Goal: Information Seeking & Learning: Learn about a topic

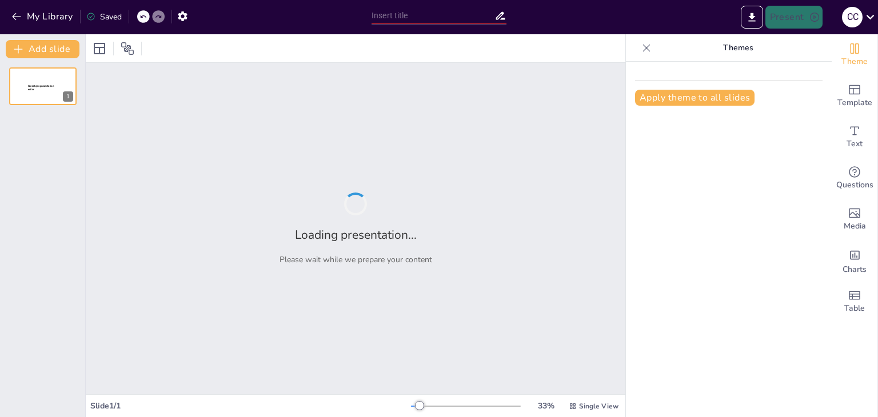
type input "Proceso de Digestión y Absorción de Carbohidratos: Una Presentación Interactiva"
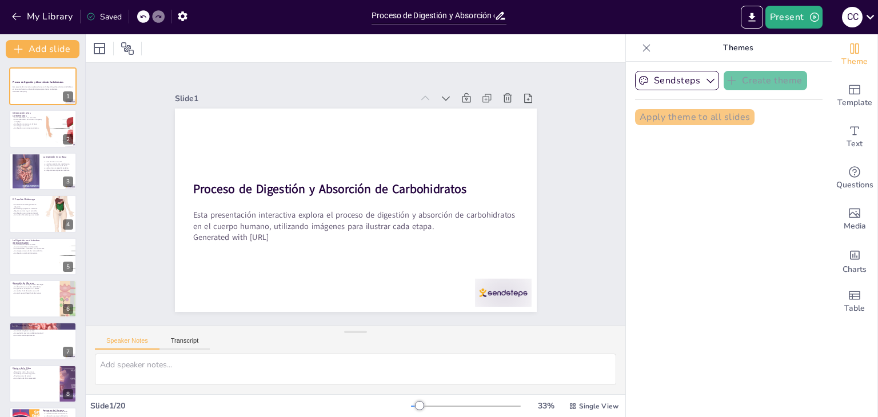
checkbox input "true"
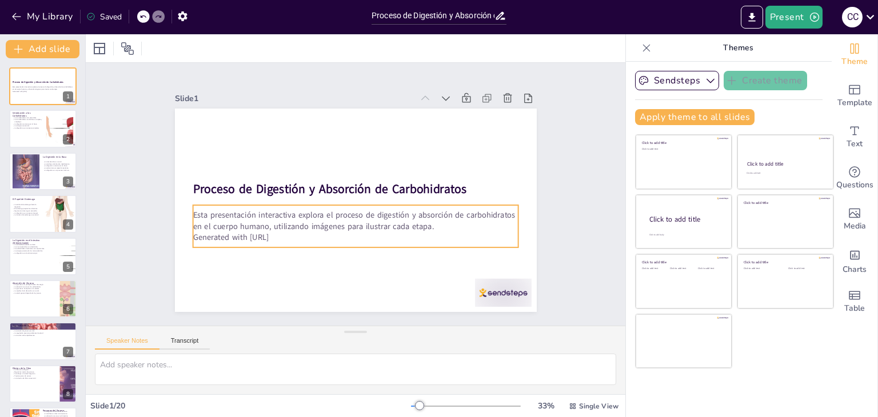
checkbox input "true"
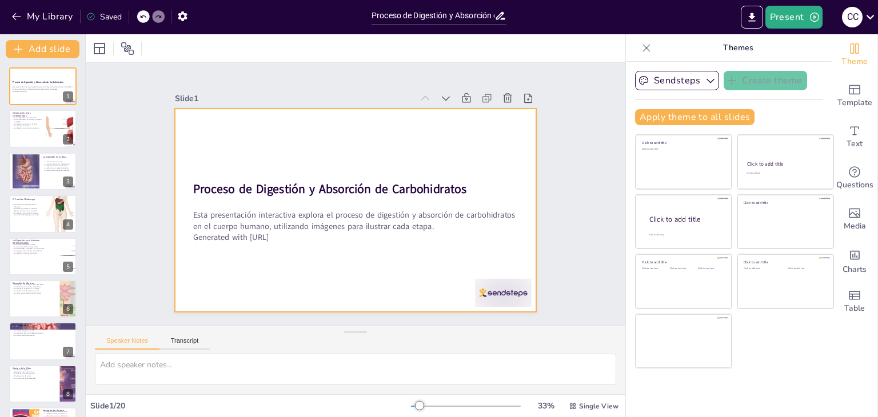
checkbox input "true"
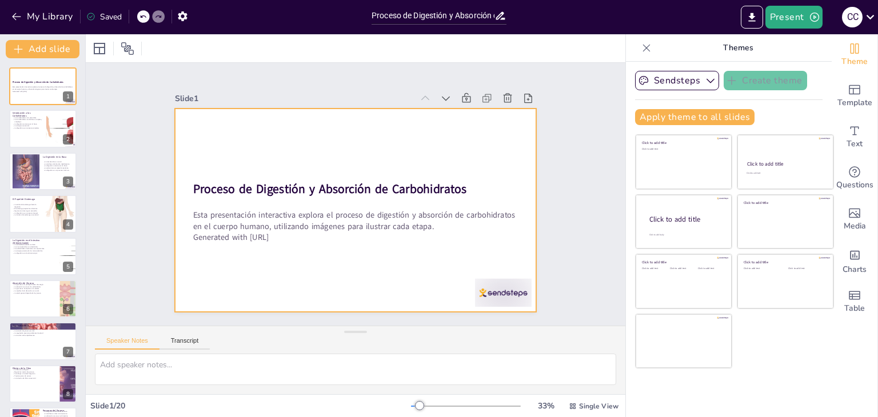
checkbox input "true"
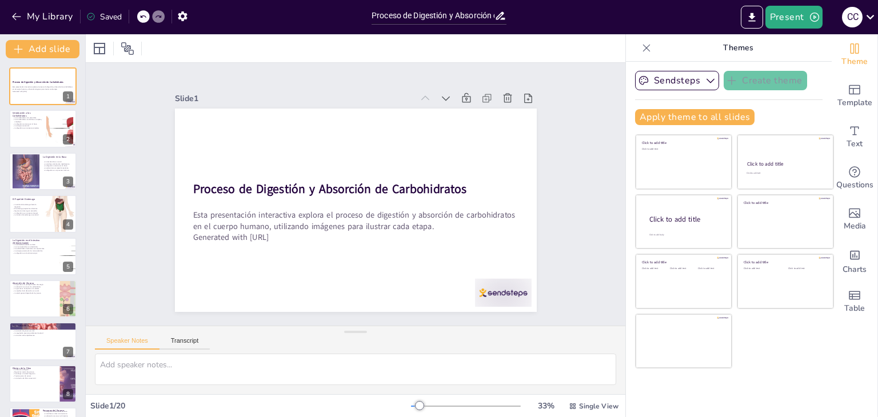
click at [297, 91] on div "Slide 1" at bounding box center [326, 84] width 230 height 84
click at [646, 49] on div at bounding box center [646, 48] width 18 height 18
checkbox input "true"
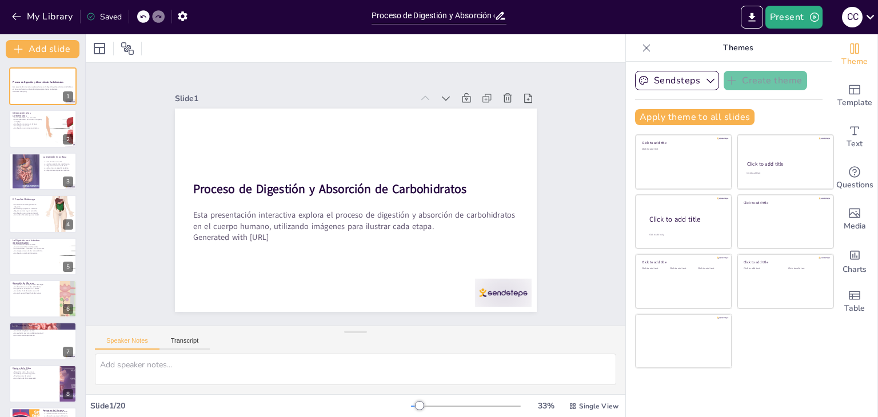
checkbox input "true"
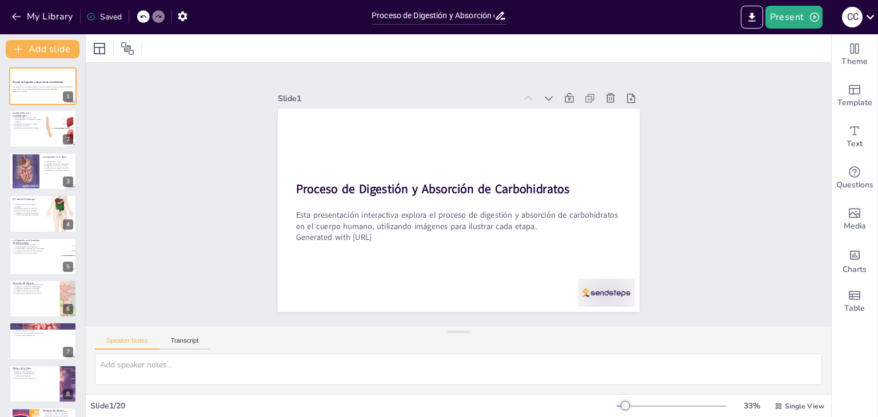
checkbox input "true"
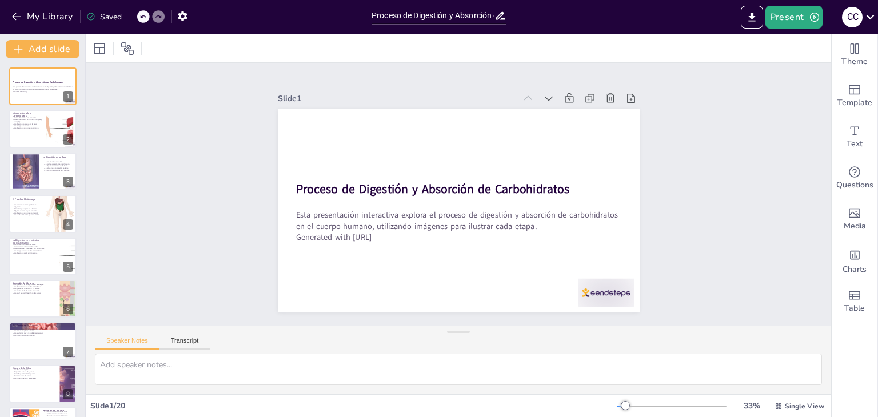
checkbox input "true"
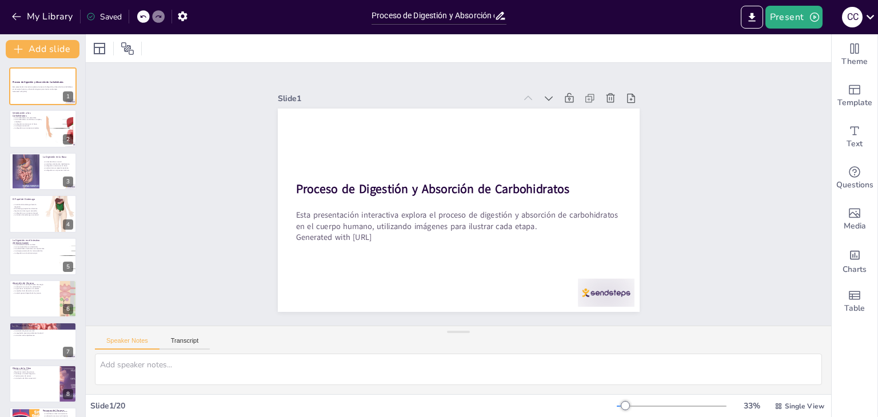
checkbox input "true"
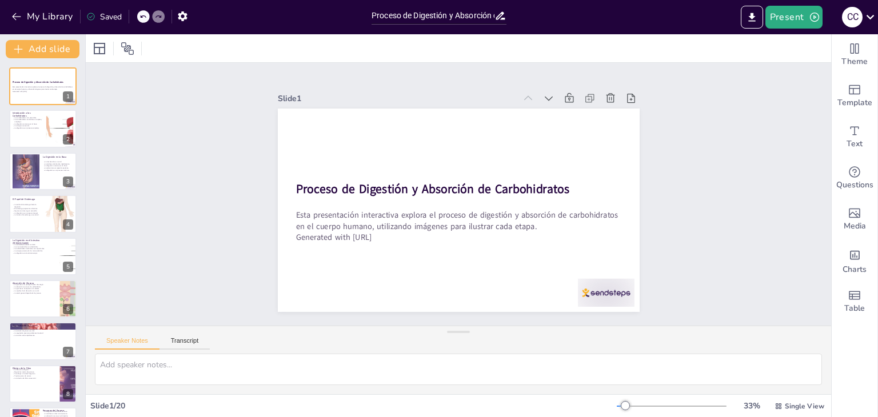
checkbox input "true"
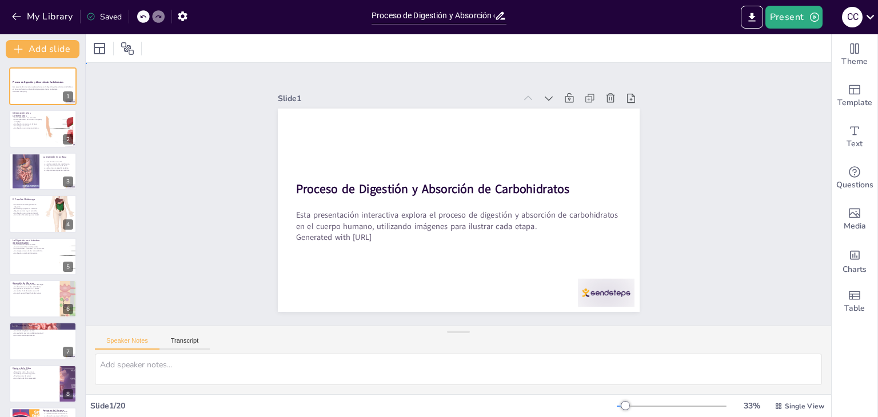
click at [704, 156] on div "Slide 1 Proceso de Digestión y Absorción de Carbohidratos Esta presentación int…" at bounding box center [458, 194] width 790 height 480
checkbox input "true"
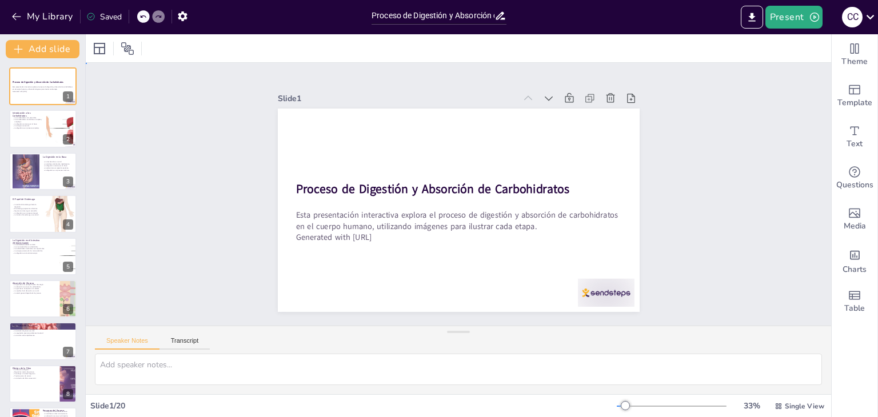
checkbox input "true"
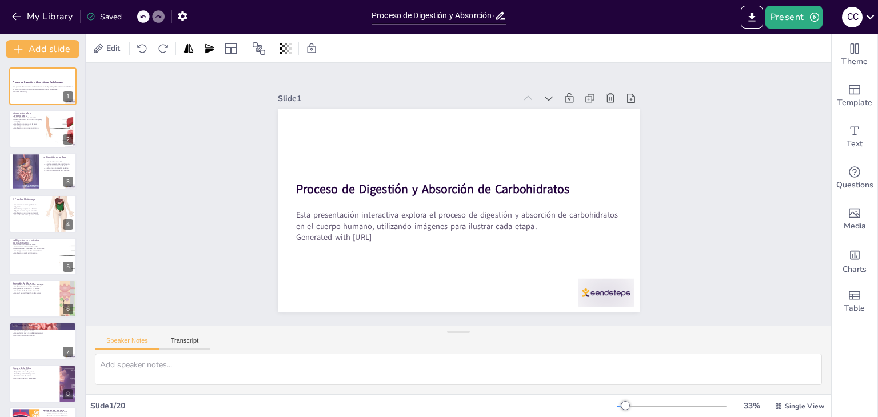
checkbox input "true"
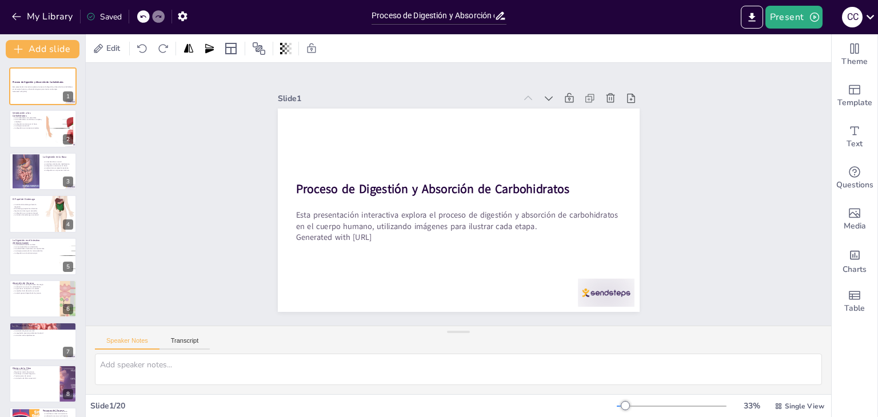
checkbox input "true"
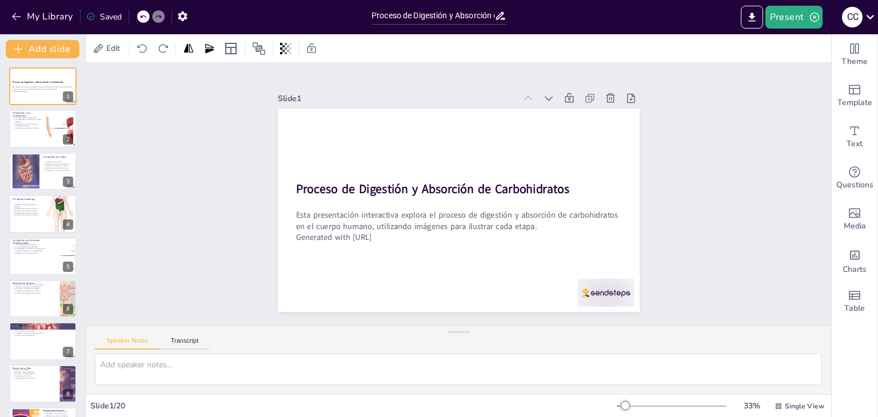
checkbox input "true"
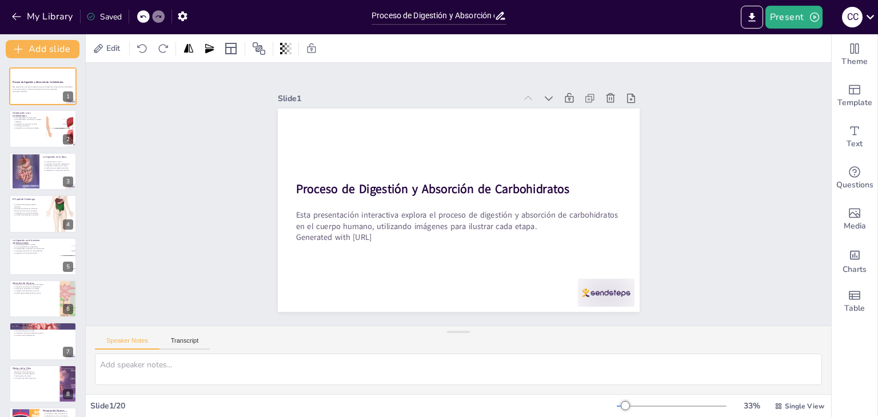
checkbox input "true"
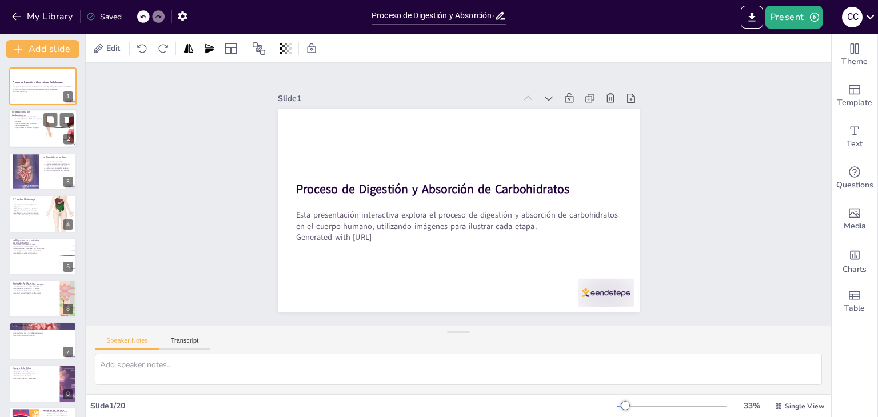
checkbox input "true"
click at [59, 131] on div at bounding box center [60, 128] width 70 height 35
type textarea "Lor ipsumdolorsit ame co adipiscin elitse do eiusmod temp in utlabo etdolo m al…"
checkbox input "true"
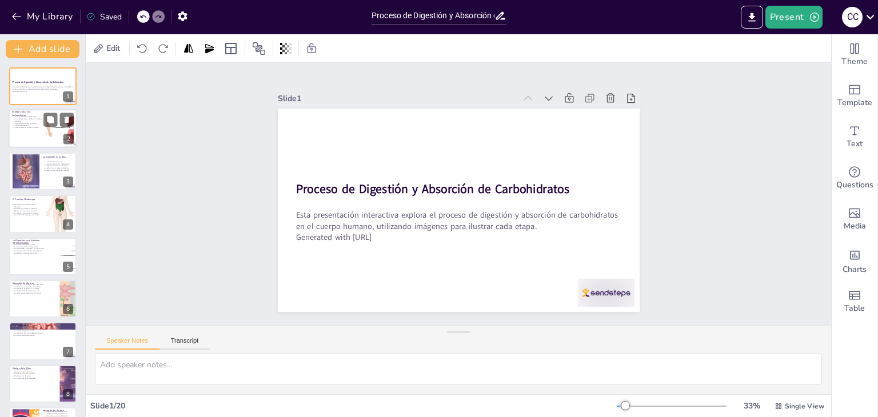
checkbox input "true"
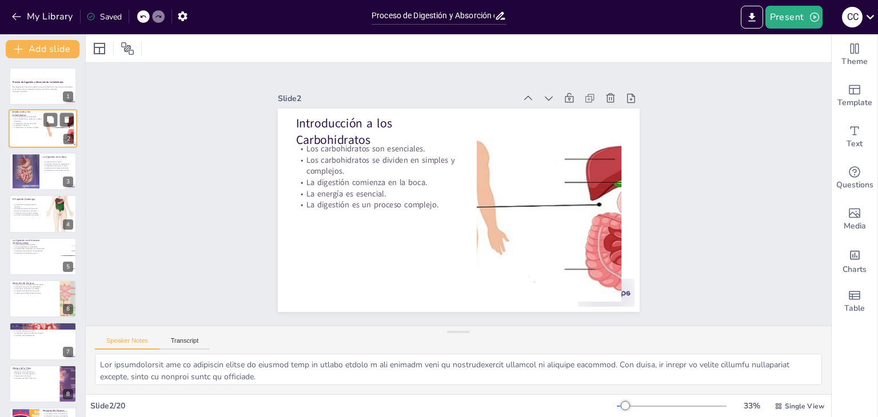
checkbox input "true"
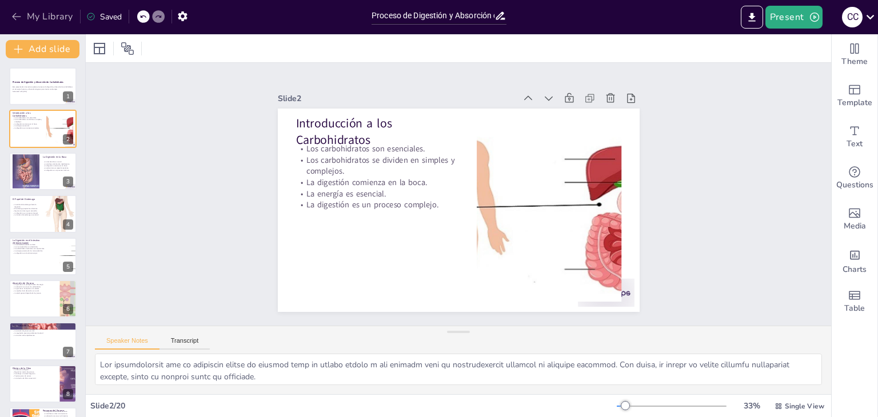
checkbox input "true"
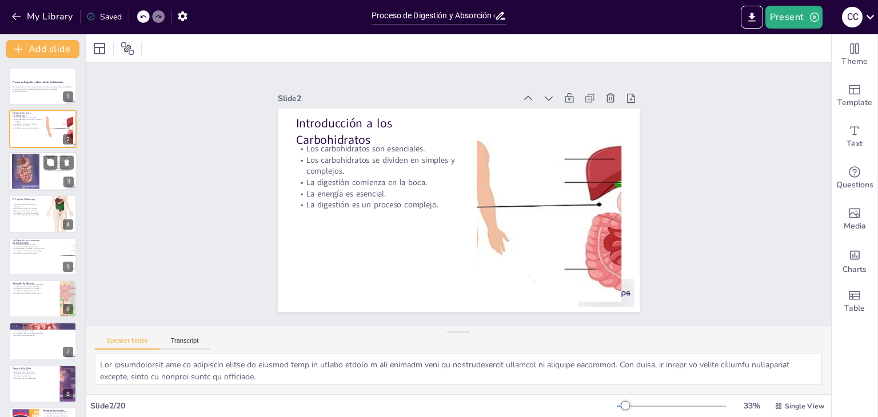
checkbox input "true"
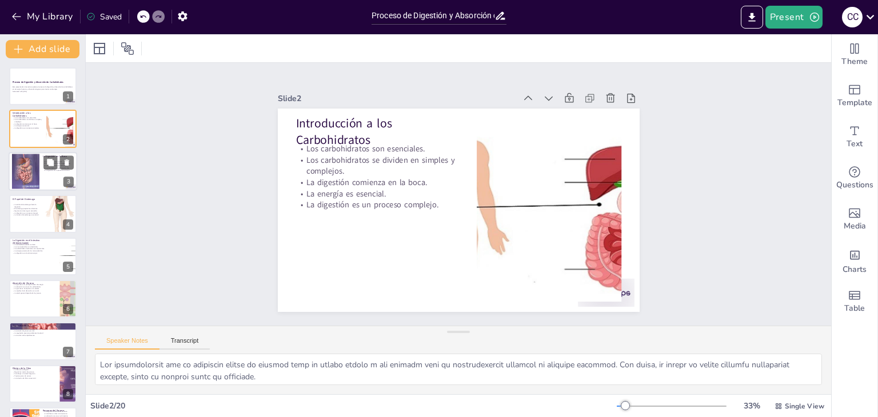
checkbox input "true"
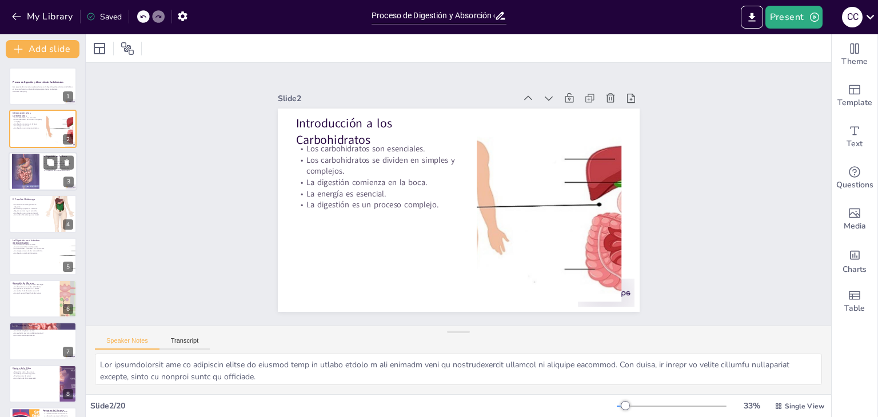
checkbox input "true"
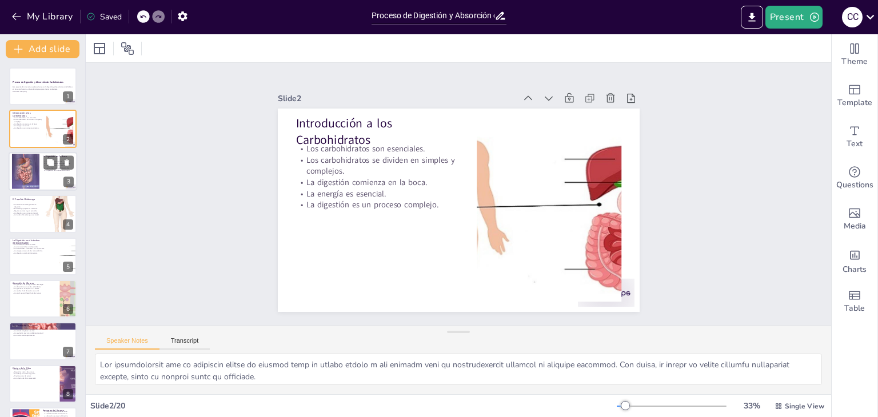
checkbox input "true"
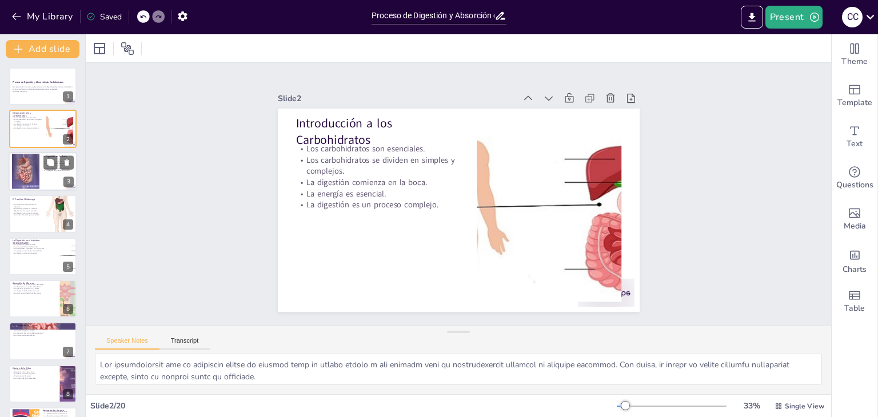
checkbox input "true"
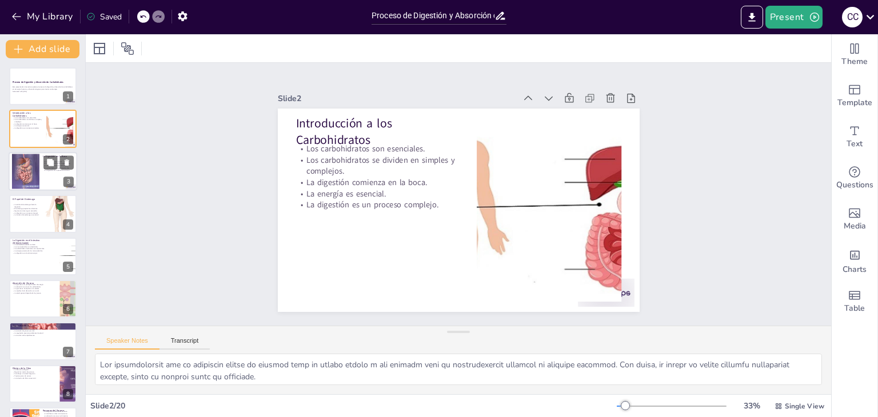
checkbox input "true"
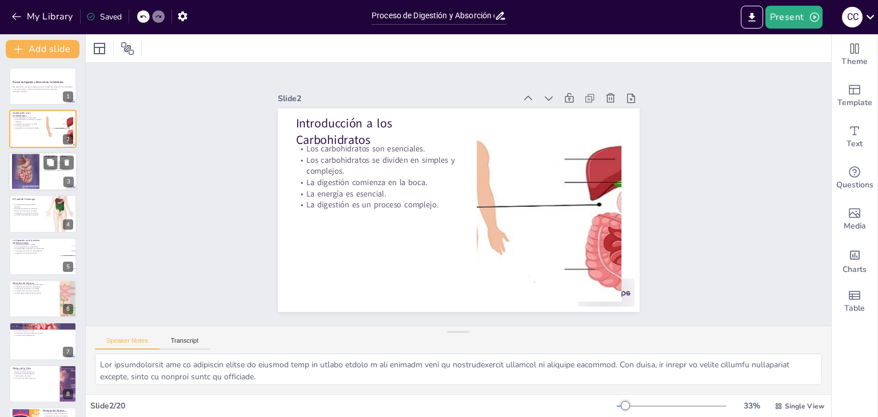
checkbox input "true"
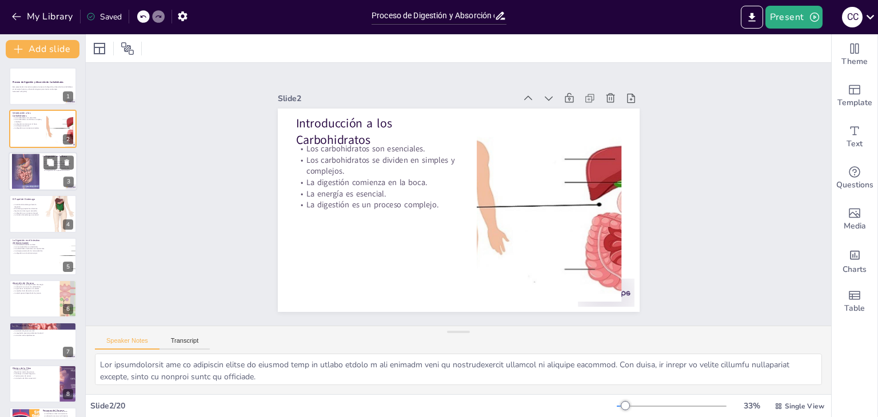
click at [37, 182] on div at bounding box center [25, 171] width 27 height 38
type textarea "Lo ipsumdolors am cons adipi eli seddoeius te incidi utl etdolore, magn ali eni…"
checkbox input "true"
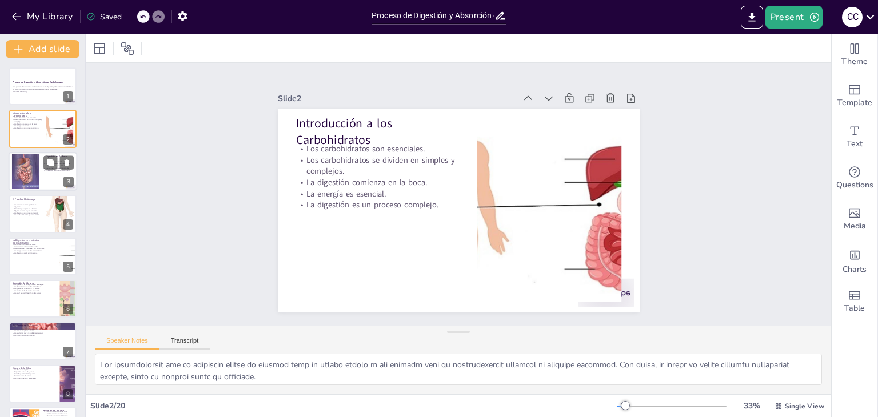
checkbox input "true"
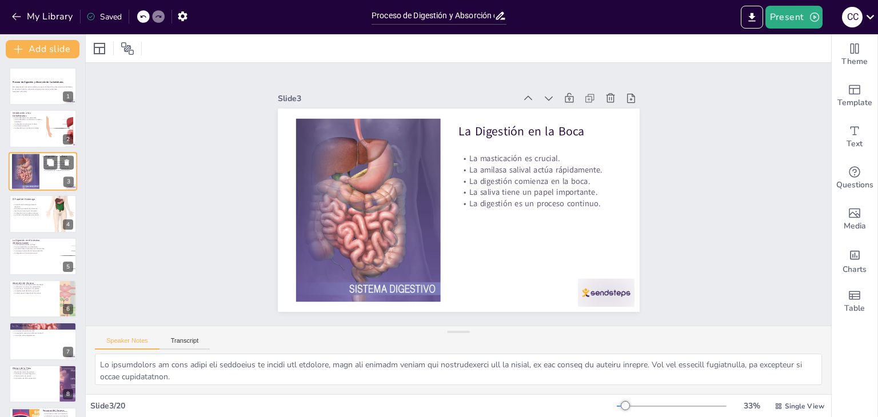
checkbox input "true"
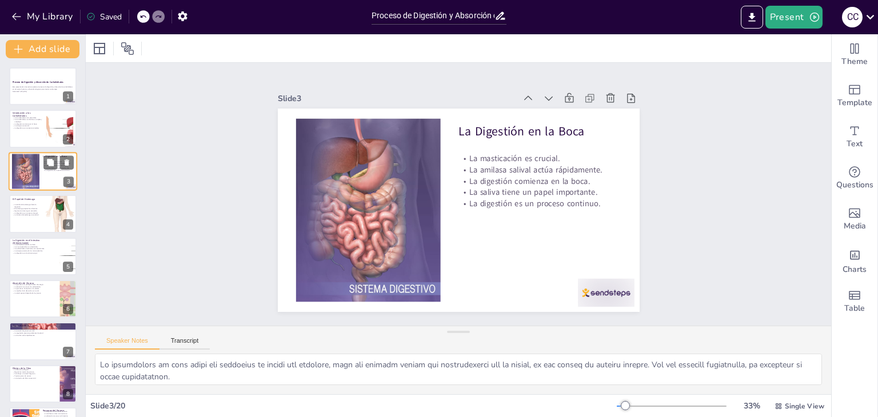
checkbox input "true"
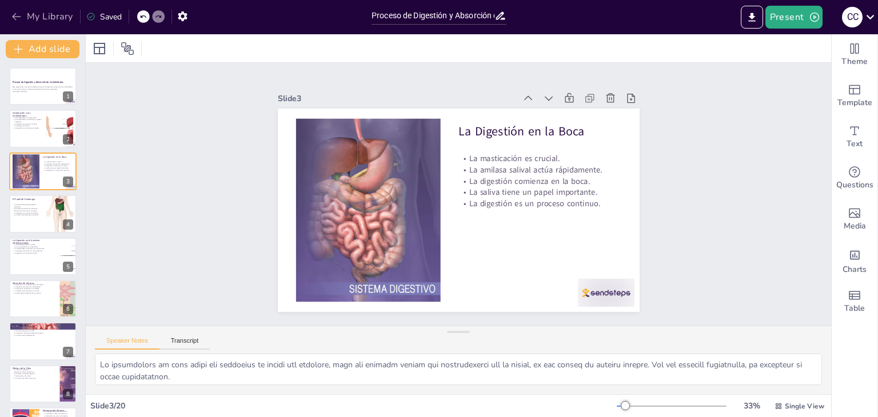
checkbox input "true"
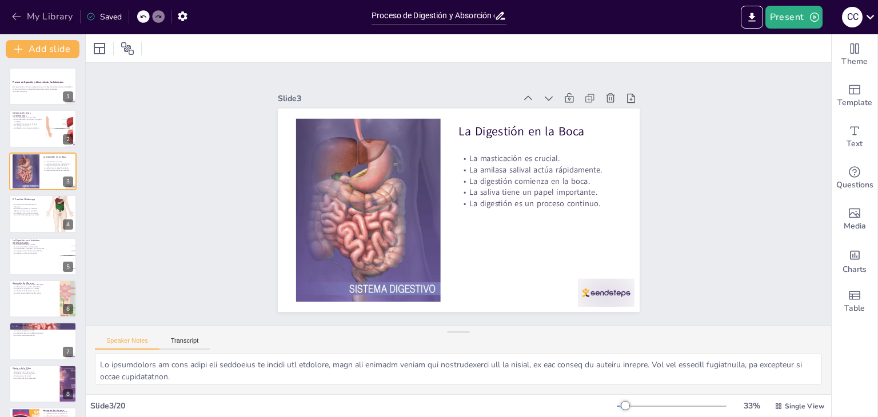
checkbox input "true"
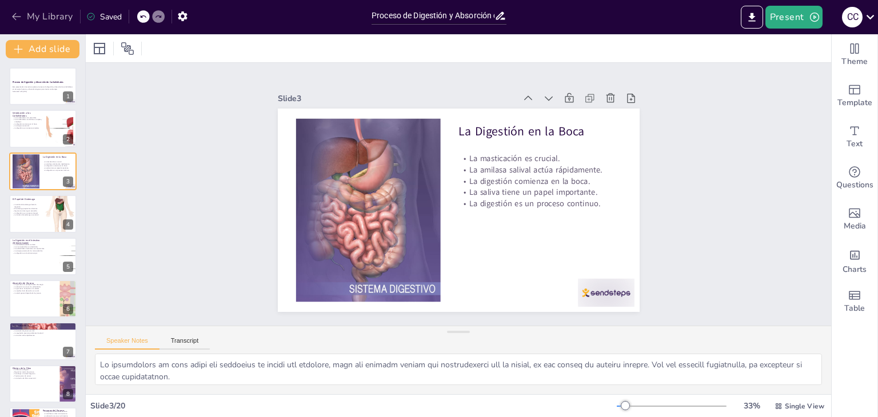
checkbox input "true"
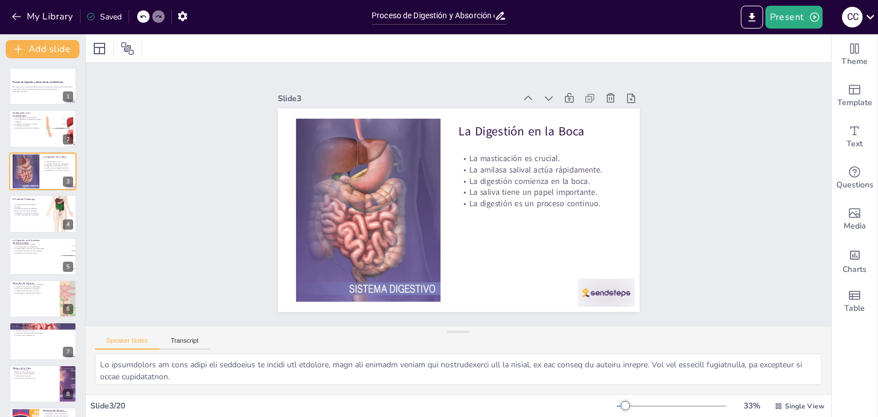
checkbox input "true"
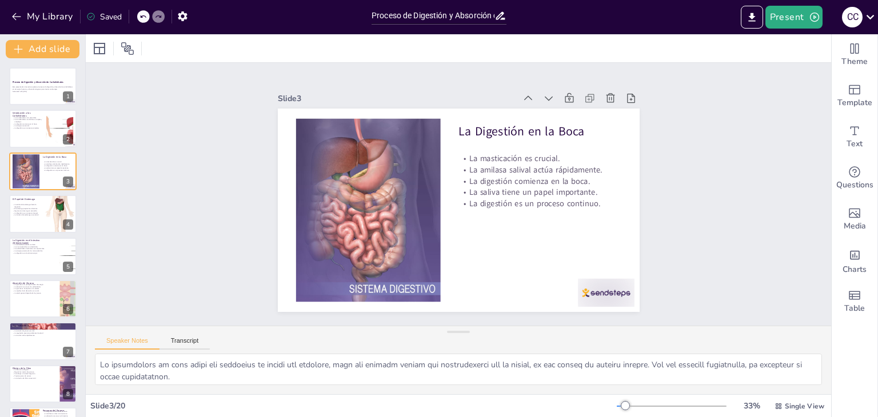
checkbox input "true"
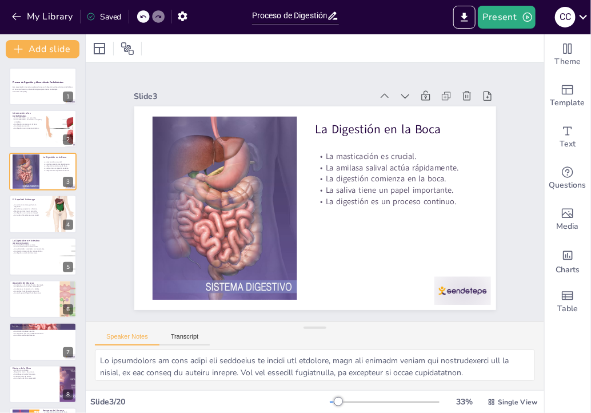
checkbox input "true"
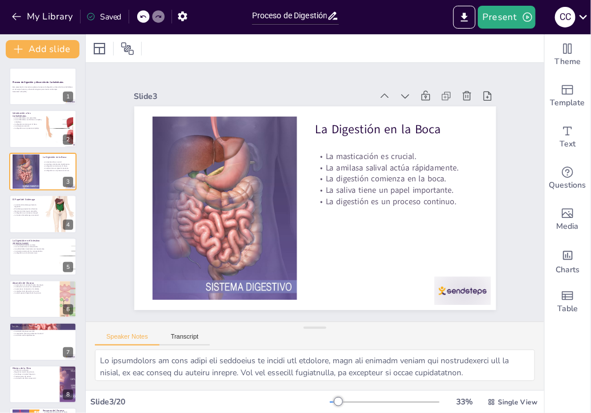
checkbox input "true"
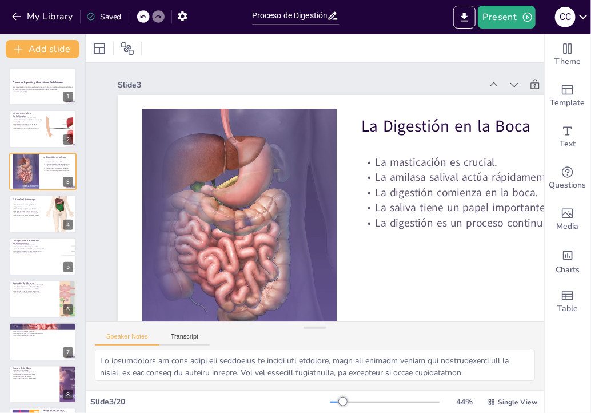
checkbox input "true"
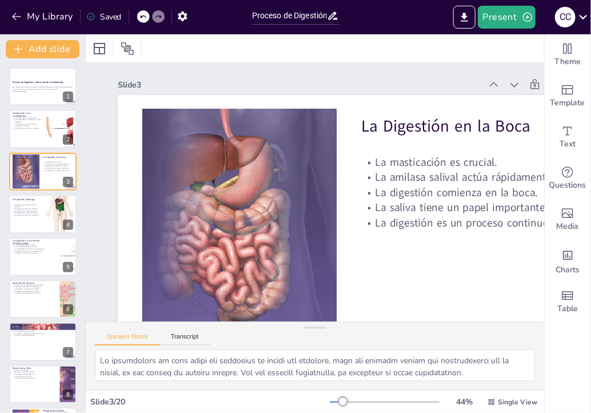
checkbox input "true"
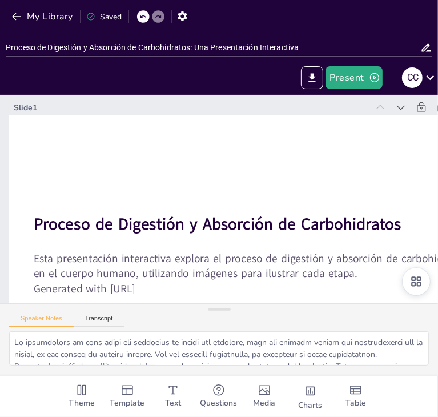
checkbox input "true"
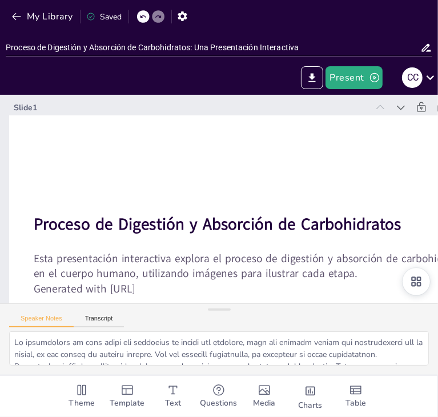
checkbox input "true"
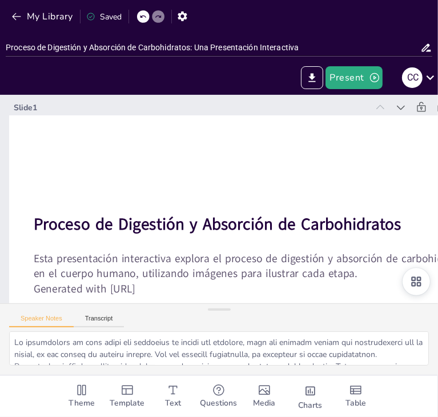
checkbox input "true"
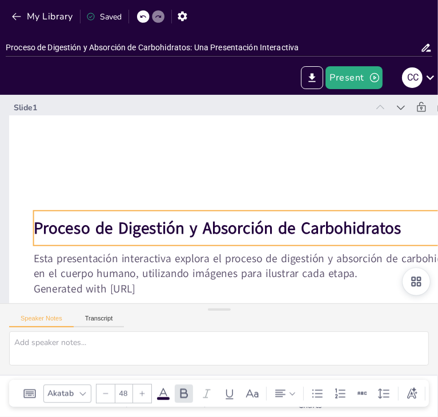
click at [143, 216] on strong "Proceso de Digestión y Absorción de Carbohidratos" at bounding box center [205, 225] width 345 height 170
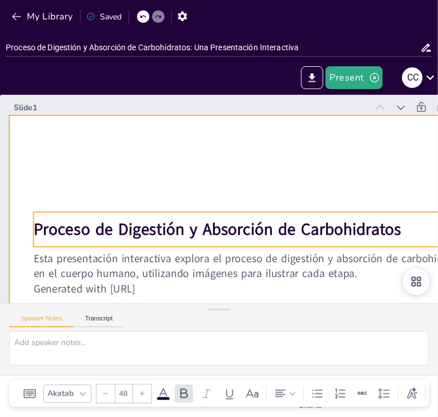
click at [159, 181] on div at bounding box center [240, 258] width 533 height 369
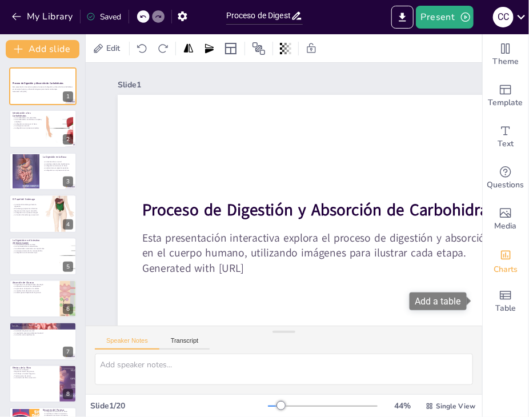
drag, startPoint x: 470, startPoint y: 133, endPoint x: 489, endPoint y: 279, distance: 147.5
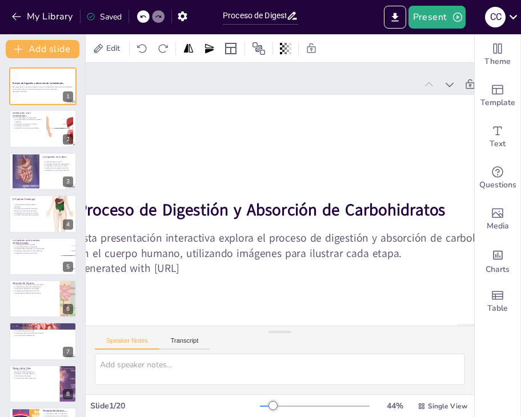
scroll to position [0, 64]
click at [55, 135] on div at bounding box center [60, 128] width 70 height 35
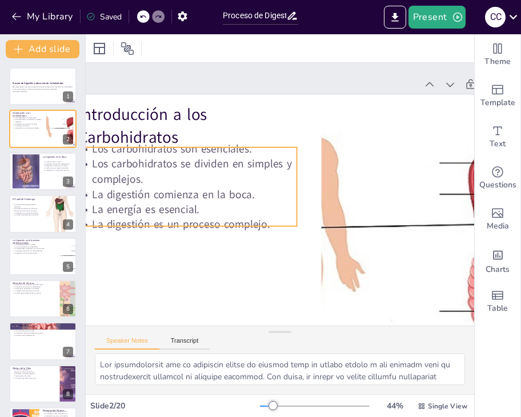
click at [144, 157] on p "Los carbohidratos se dividen en simples y complejos." at bounding box center [190, 161] width 221 height 53
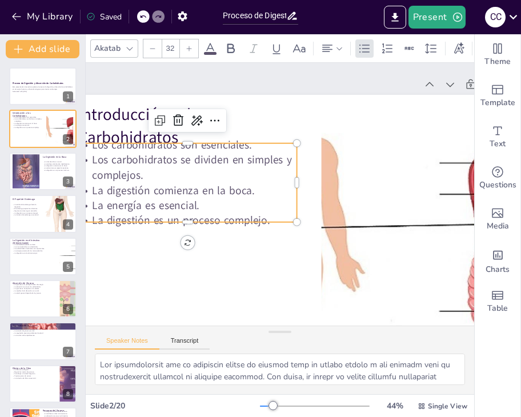
click at [144, 157] on p "Los carbohidratos se dividen en simples y complejos." at bounding box center [191, 157] width 221 height 53
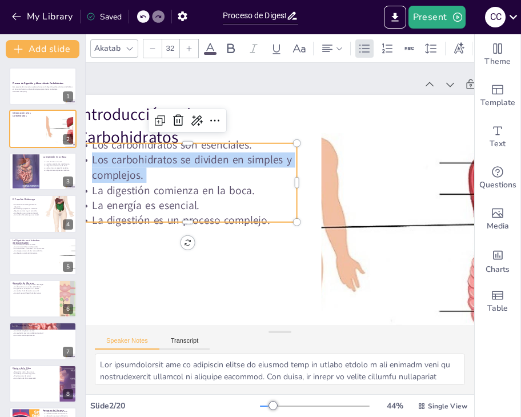
click at [144, 157] on p "Los carbohidratos se dividen en simples y complejos." at bounding box center [191, 157] width 221 height 53
click at [154, 157] on p "Los carbohidratos se dividen en simples y complejos." at bounding box center [238, 107] width 169 height 183
click at [144, 157] on p "Los carbohidratos se dividen en simples y complejos." at bounding box center [200, 140] width 218 height 97
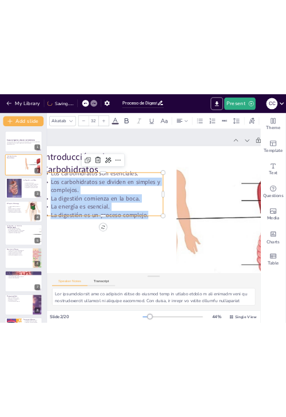
scroll to position [0, 0]
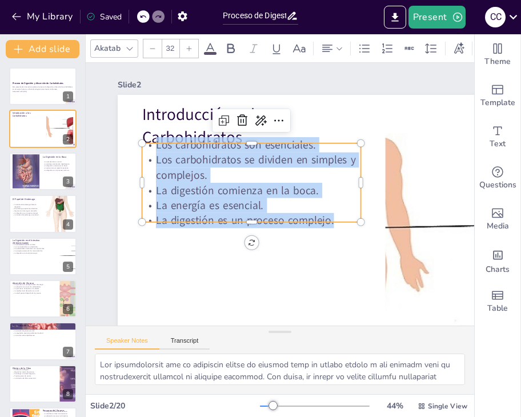
drag, startPoint x: 271, startPoint y: 217, endPoint x: 154, endPoint y: 141, distance: 140.1
click at [154, 141] on div "Introducción a los Carbohidratos Los carbohidratos son esenciales. Los carbohid…" at bounding box center [351, 247] width 533 height 369
copy div "Los carbohidratos son esenciales. Los carbohidratos se dividen en simples y com…"
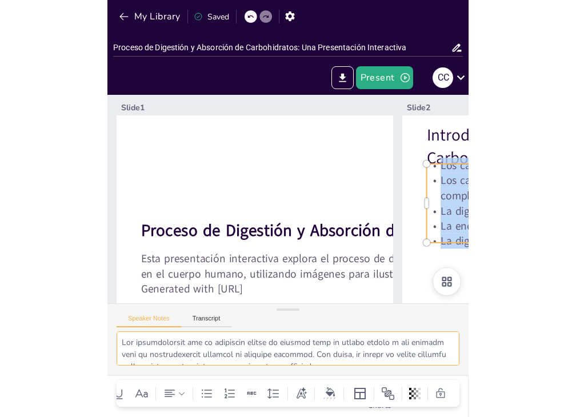
scroll to position [0, 82]
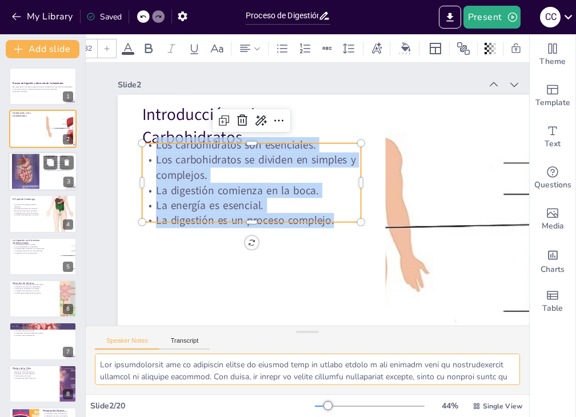
click at [33, 153] on div at bounding box center [25, 171] width 27 height 38
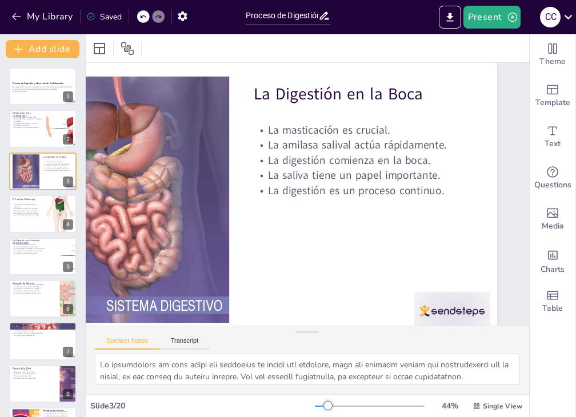
scroll to position [51, 124]
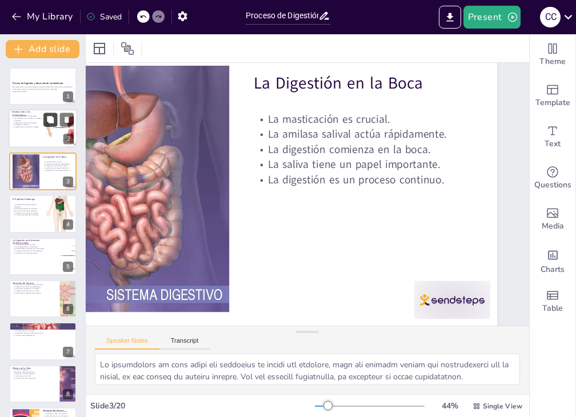
click at [46, 122] on icon at bounding box center [50, 120] width 8 height 8
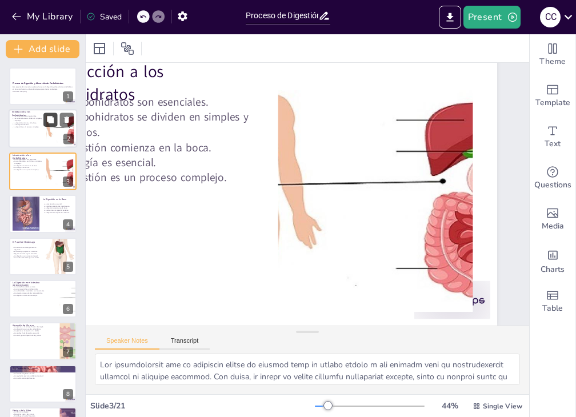
scroll to position [37, 124]
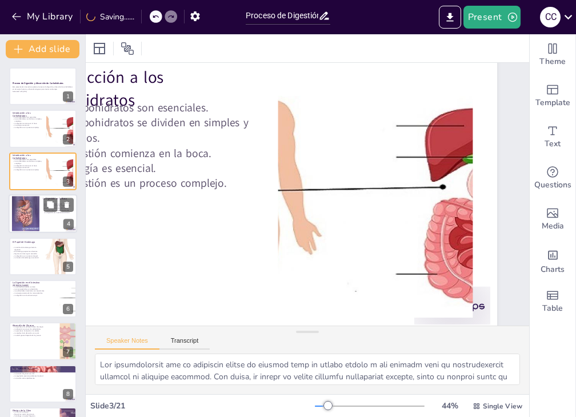
click at [27, 224] on div at bounding box center [25, 214] width 27 height 38
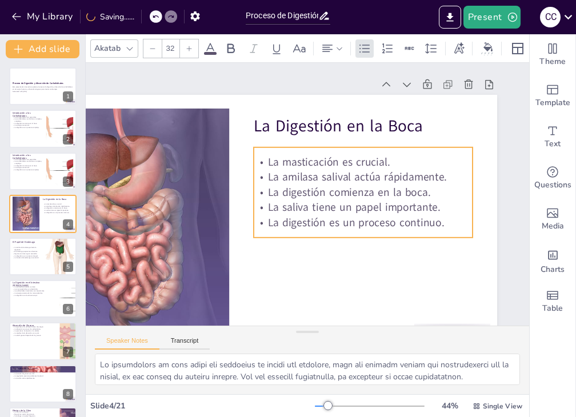
click at [291, 190] on p "La digestión comienza en la boca." at bounding box center [359, 215] width 206 height 103
click at [291, 190] on p "La digestión comienza en la boca." at bounding box center [361, 210] width 213 height 82
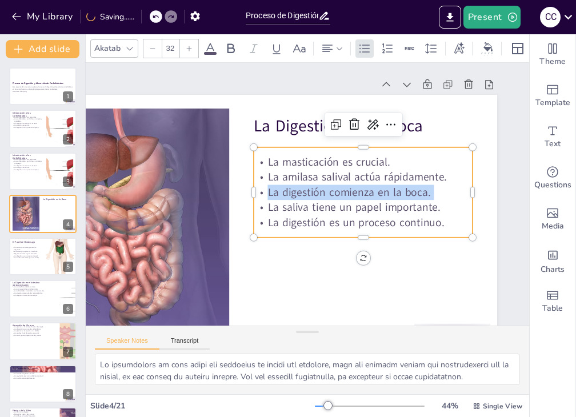
click at [291, 190] on p "La digestión comienza en la boca." at bounding box center [363, 192] width 219 height 15
click at [357, 193] on p "La digestión comienza en la boca." at bounding box center [346, 234] width 158 height 173
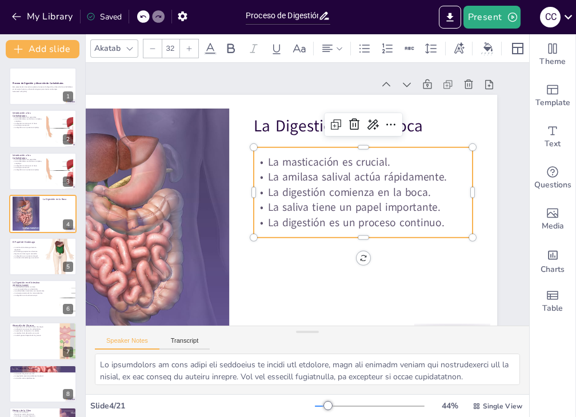
click at [353, 163] on p "La masticación es crucial." at bounding box center [334, 252] width 38 height 219
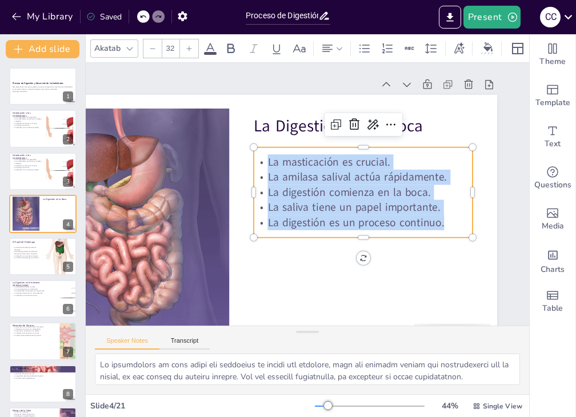
drag, startPoint x: 249, startPoint y: 159, endPoint x: 461, endPoint y: 225, distance: 222.3
click at [461, 225] on div "La Digestión en la Boca La masticación es crucial. La amilasa salival actúa ráp…" at bounding box center [242, 199] width 558 height 481
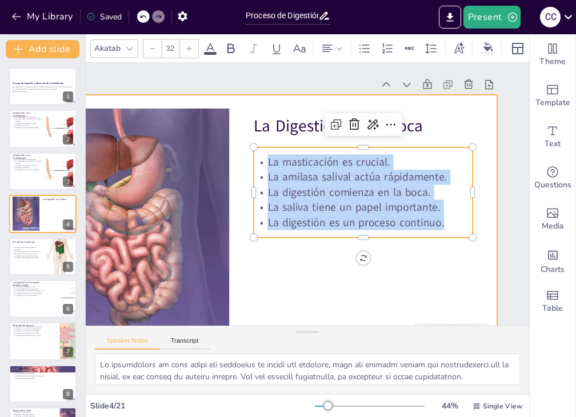
copy div "La masticación es crucial. La amilasa salival actúa rápidamente. La digestión c…"
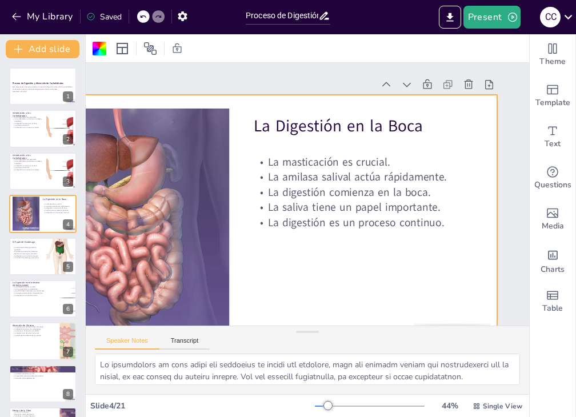
click at [492, 217] on div "Slide 1 Proceso de Digestión y Absorción de Carbohidratos Esta presentación int…" at bounding box center [250, 197] width 618 height 461
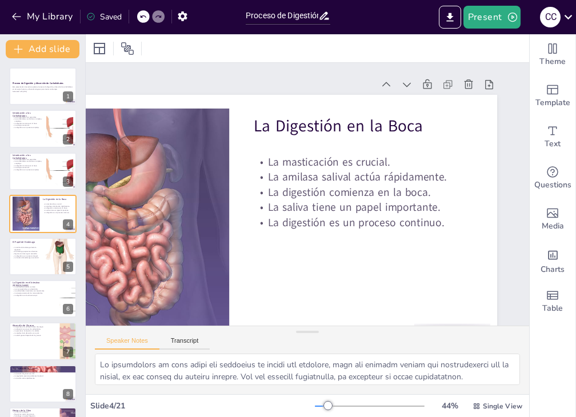
drag, startPoint x: 519, startPoint y: 214, endPoint x: 520, endPoint y: 267, distance: 53.2
click at [55, 262] on div at bounding box center [60, 256] width 34 height 69
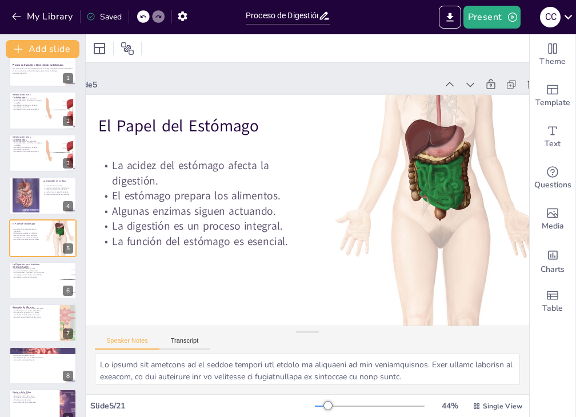
scroll to position [0, 0]
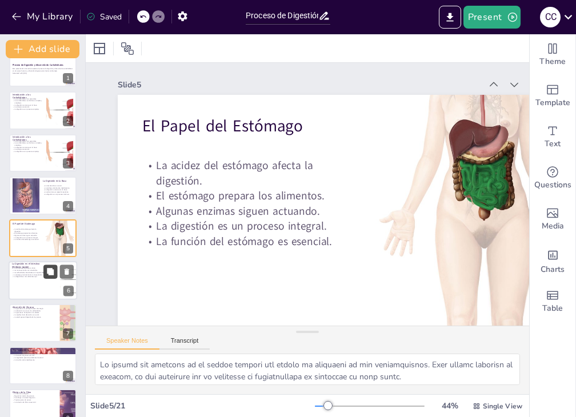
click at [54, 274] on icon at bounding box center [50, 271] width 7 height 7
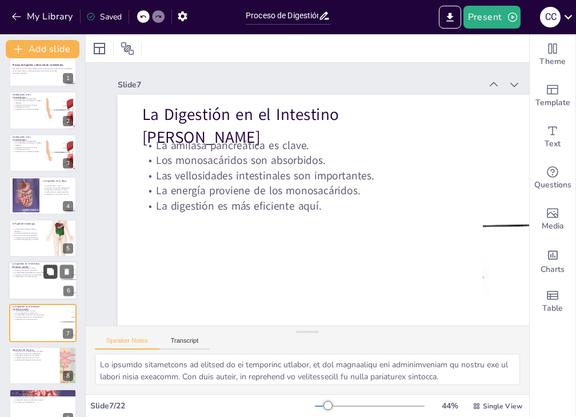
scroll to position [37, 0]
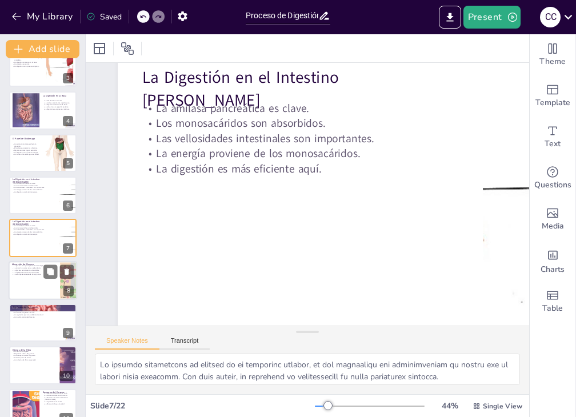
click at [39, 287] on div at bounding box center [43, 280] width 69 height 39
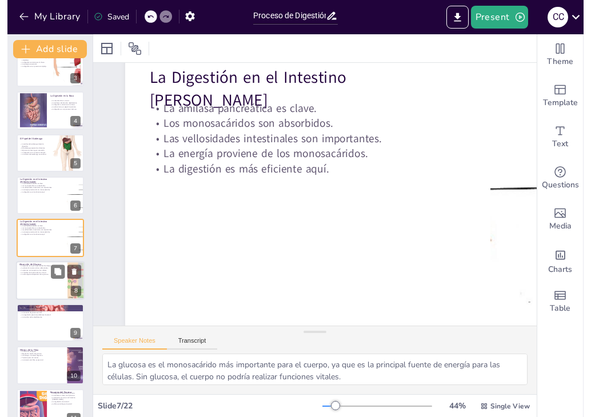
scroll to position [0, 0]
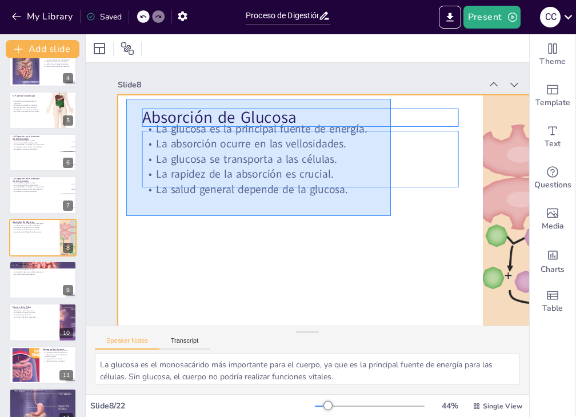
drag, startPoint x: 126, startPoint y: 99, endPoint x: 391, endPoint y: 216, distance: 289.3
click at [391, 216] on div at bounding box center [281, 254] width 369 height 533
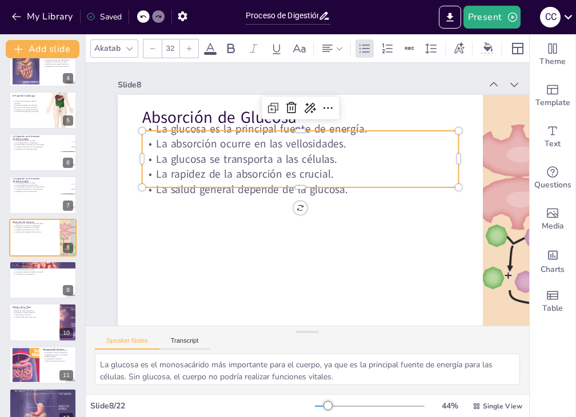
click at [419, 167] on p "La rapidez de la absorción es crucial." at bounding box center [326, 202] width 223 height 245
click at [419, 167] on p "La rapidez de la absorción es crucial." at bounding box center [304, 173] width 313 height 81
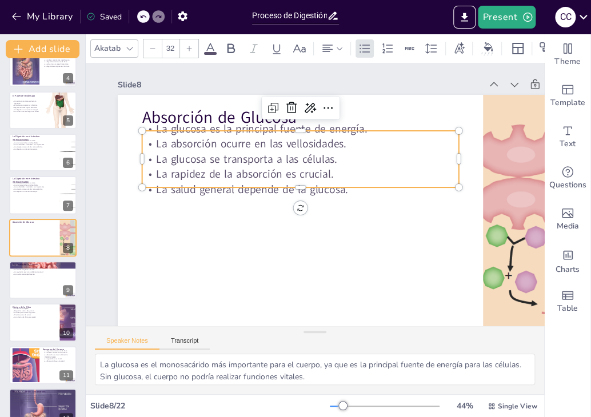
click at [303, 189] on div "Absorción de Glucosa La glucosa es la principal fuente de energía. La absorción…" at bounding box center [352, 240] width 533 height 369
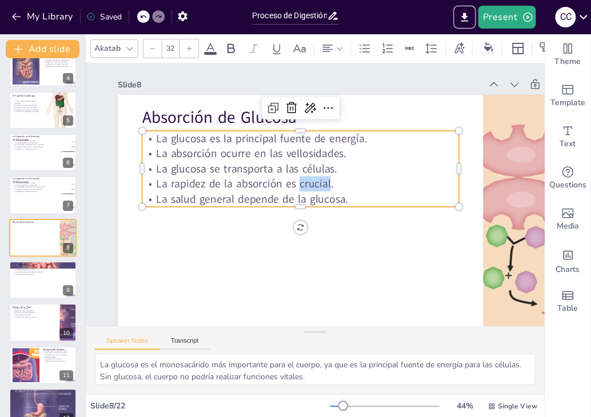
click at [303, 189] on p "La rapidez de la absorción es crucial." at bounding box center [308, 178] width 282 height 171
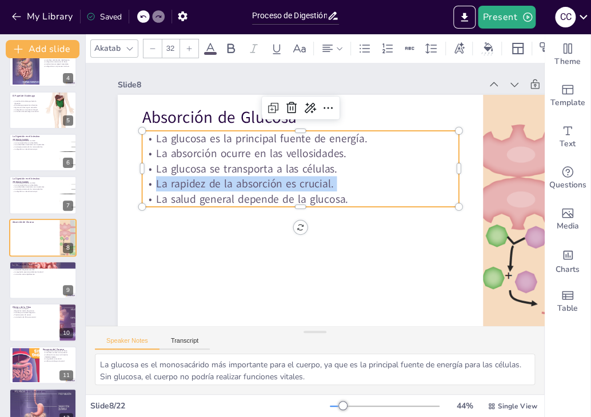
click at [303, 189] on p "La rapidez de la absorción es crucial." at bounding box center [304, 180] width 306 height 112
click at [303, 189] on p "La rapidez de la absorción es crucial." at bounding box center [302, 181] width 313 height 81
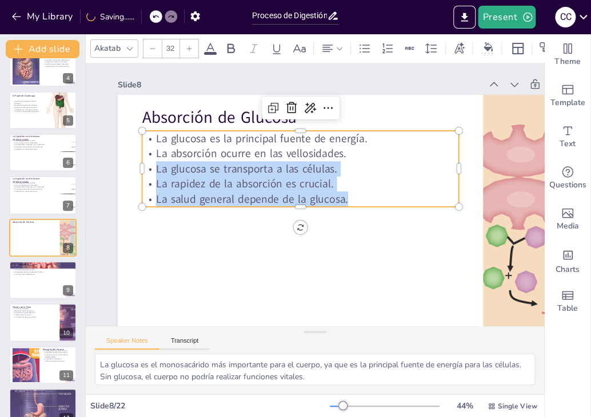
drag, startPoint x: 354, startPoint y: 199, endPoint x: 131, endPoint y: 133, distance: 232.1
click at [131, 133] on div "Absorción de Glucosa La glucosa es la principal fuente de energía. La absorción…" at bounding box center [277, 147] width 533 height 369
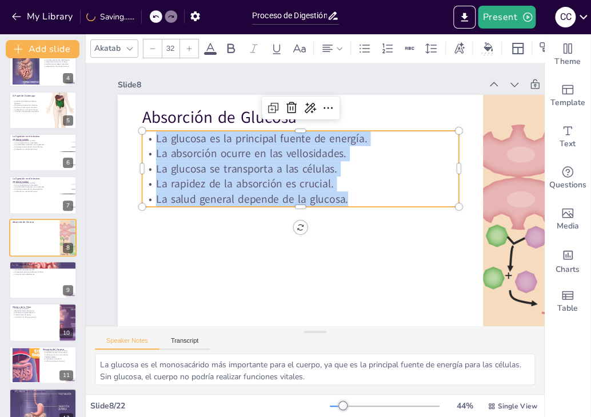
drag, startPoint x: 155, startPoint y: 138, endPoint x: 354, endPoint y: 199, distance: 207.5
click at [354, 199] on div "La glucosa es la principal fuente de energía. La absorción ocurre en las vellos…" at bounding box center [305, 167] width 325 height 140
copy div "La glucosa es la principal fuente de energía. La absorción ocurre en las vellos…"
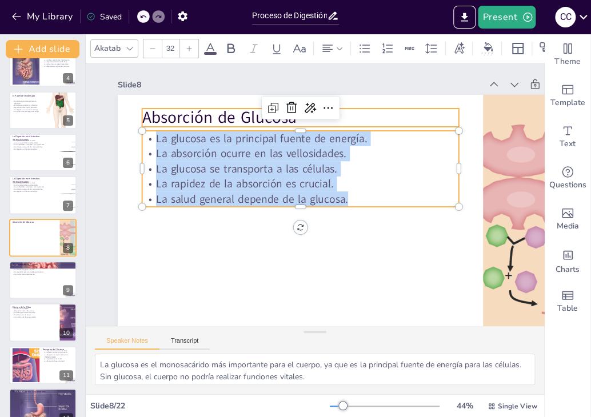
click at [207, 117] on p "Absorción de Glucosa" at bounding box center [251, 239] width 150 height 298
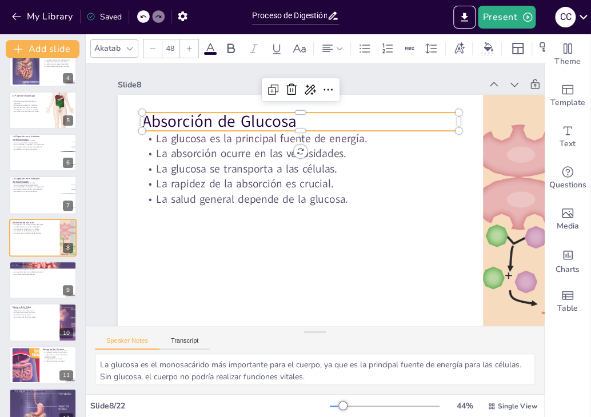
click at [227, 117] on p "Absorción de Glucosa" at bounding box center [352, 131] width 250 height 229
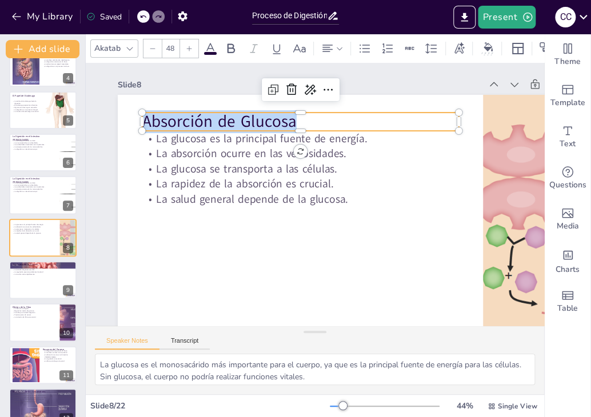
click at [282, 117] on p "Absorción de Glucosa" at bounding box center [371, 146] width 178 height 286
copy p "Absorción de Glucosa"
click at [43, 284] on div at bounding box center [43, 280] width 69 height 39
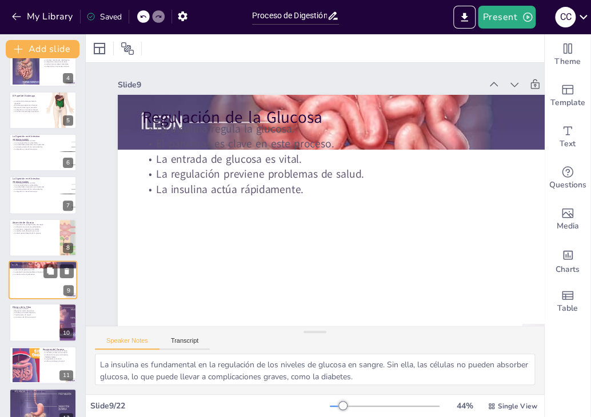
scroll to position [189, 0]
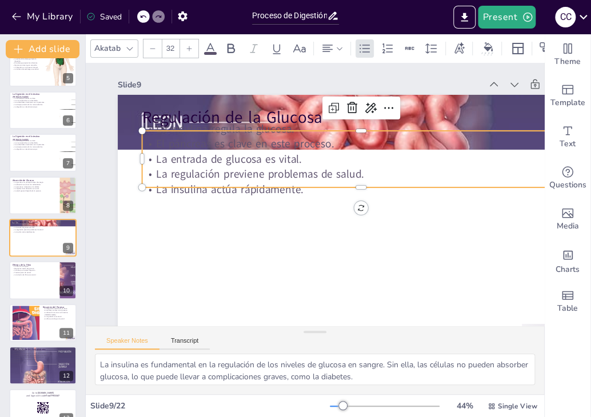
click at [321, 122] on p "La insulina regula la glucosa." at bounding box center [379, 146] width 421 height 150
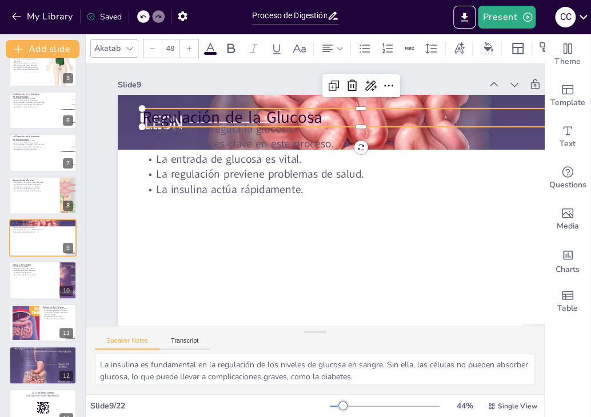
click at [297, 119] on p "Regulación de la Glucosa" at bounding box center [341, 280] width 310 height 341
click at [343, 119] on p "Regulación de la Glucosa" at bounding box center [399, 223] width 113 height 433
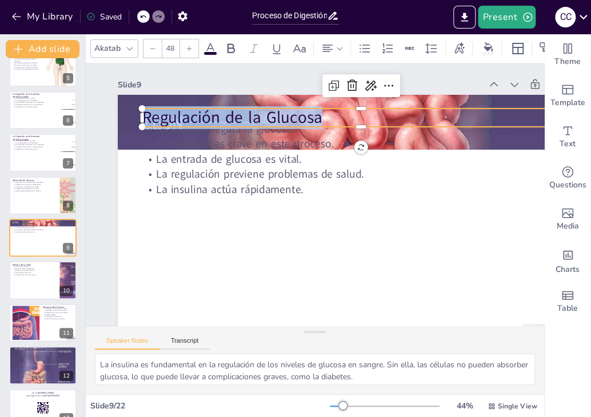
click at [352, 119] on p "Regulación de la Glucosa" at bounding box center [386, 248] width 69 height 438
click at [297, 119] on p "Regulación de la Glucosa" at bounding box center [404, 187] width 276 height 368
click at [297, 119] on p "Regulación de la Glucosa" at bounding box center [388, 142] width 410 height 199
copy p "Regulación de la Glucosa"
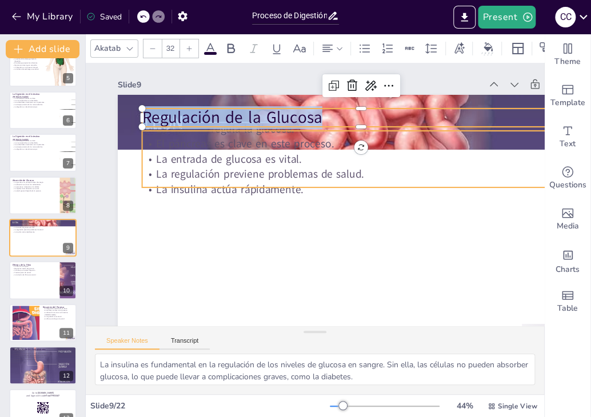
click at [306, 190] on p "La insulina actúa rápidamente." at bounding box center [274, 171] width 363 height 270
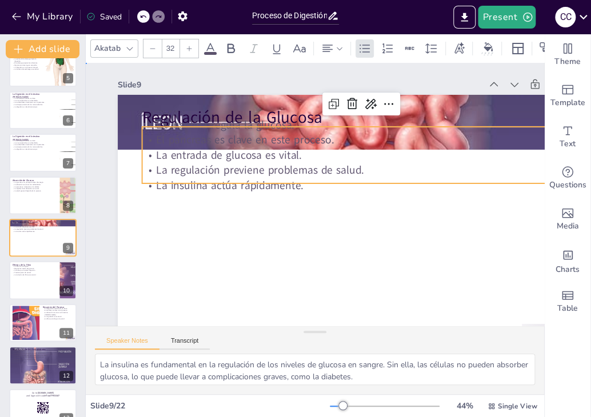
click at [306, 190] on p "La insulina actúa rápidamente." at bounding box center [338, 235] width 150 height 421
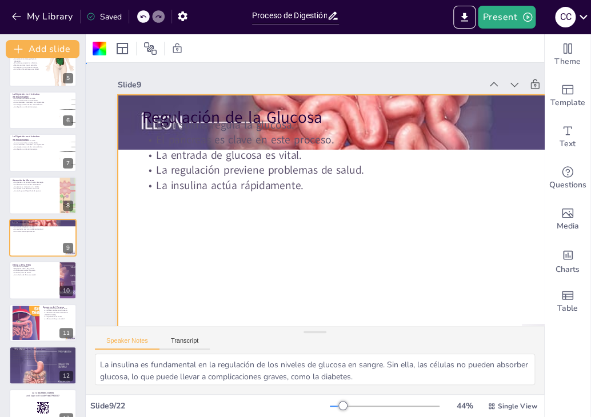
click at [306, 190] on p "La insulina actúa rápidamente." at bounding box center [361, 205] width 406 height 192
click at [306, 190] on p "La insulina actúa rápidamente." at bounding box center [309, 240] width 150 height 421
click at [306, 179] on p "La insulina actúa rápidamente." at bounding box center [346, 230] width 232 height 387
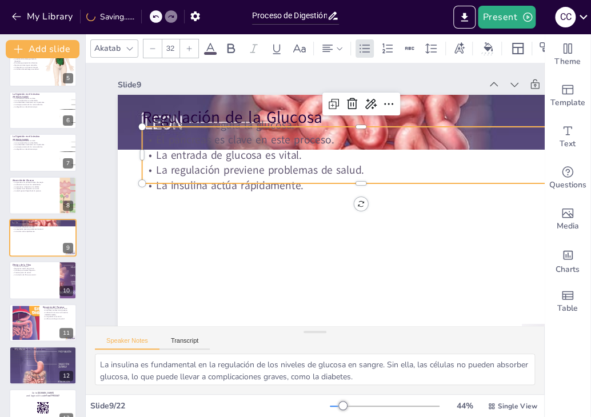
click at [306, 179] on p "La insulina actúa rápidamente." at bounding box center [342, 233] width 192 height 406
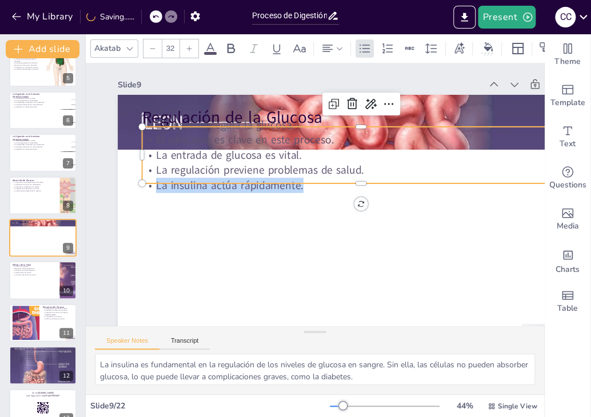
click at [306, 179] on p "La insulina actúa rápidamente." at bounding box center [277, 165] width 305 height 335
click at [306, 179] on p "La insulina actúa rápidamente." at bounding box center [352, 223] width 305 height 336
click at [306, 179] on p "La insulina actúa rápidamente." at bounding box center [290, 235] width 305 height 336
click at [306, 179] on p "La insulina actúa rápidamente." at bounding box center [309, 240] width 150 height 421
drag, startPoint x: 306, startPoint y: 179, endPoint x: 187, endPoint y: 138, distance: 126.3
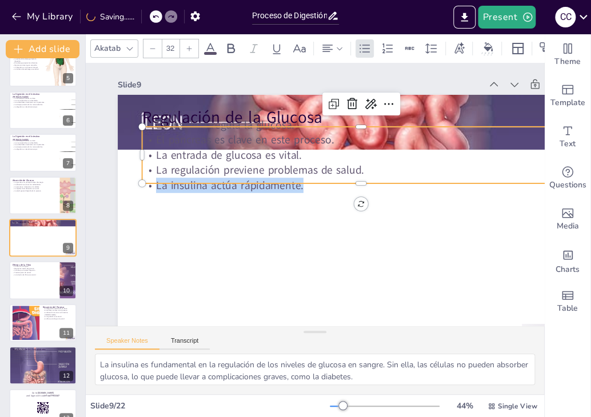
click at [187, 138] on div "La insulina regula la glucosa. El páncreas es clave en este proceso. La entrada…" at bounding box center [364, 159] width 443 height 121
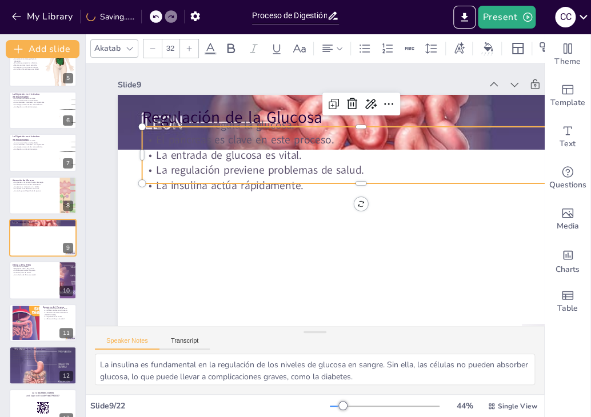
click at [187, 138] on p "El páncreas es clave en este proceso." at bounding box center [366, 145] width 437 height 61
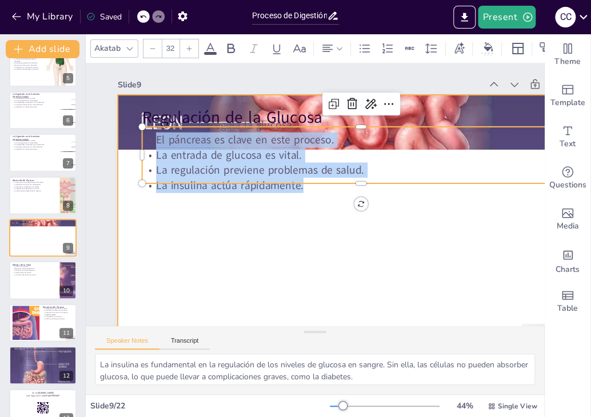
drag, startPoint x: 153, startPoint y: 137, endPoint x: 399, endPoint y: 221, distance: 260.4
click at [399, 221] on div "Regulación de la Glucosa La insulina regula la glucosa. El páncreas es clave en…" at bounding box center [357, 236] width 513 height 323
copy div "El páncreas es clave en este proceso. La entrada de glucosa es vital. La regula…"
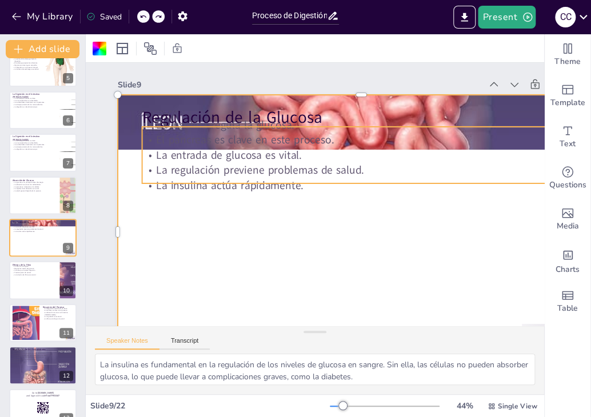
click at [323, 177] on p "La regulación previene problemas de salud." at bounding box center [366, 191] width 406 height 192
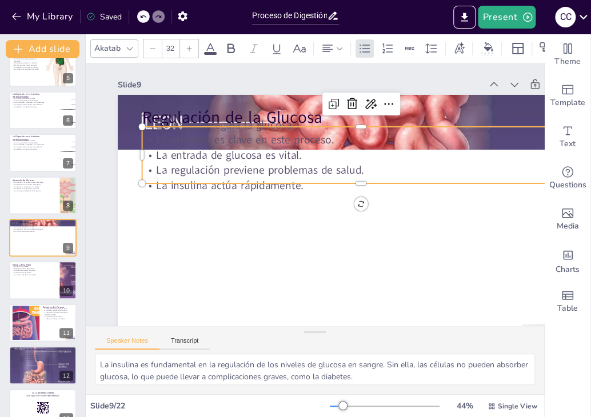
click at [323, 177] on p "La regulación previene problemas de salud." at bounding box center [365, 180] width 432 height 106
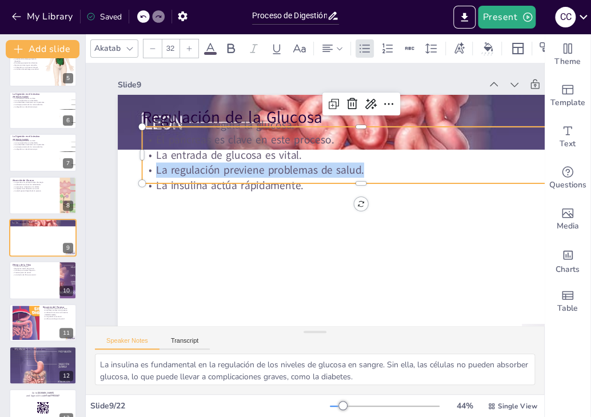
click at [323, 177] on span "La regulación previene problemas de salud." at bounding box center [302, 135] width 134 height 177
click at [323, 177] on span "La regulación previene problemas de salud." at bounding box center [374, 200] width 202 height 78
click at [323, 177] on span "La regulación previene problemas de salud." at bounding box center [275, 150] width 196 height 98
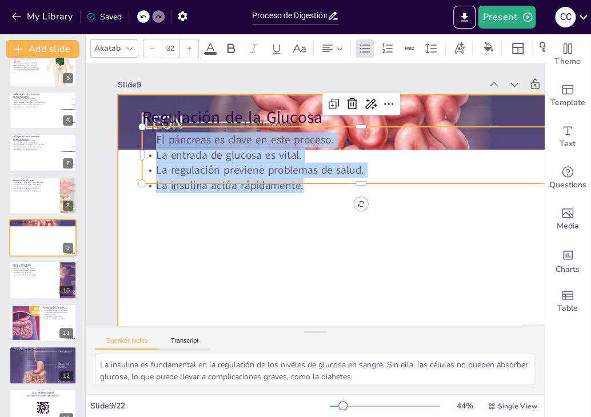
drag, startPoint x: 155, startPoint y: 134, endPoint x: 398, endPoint y: 229, distance: 260.4
click at [398, 229] on div "Regulación de la Glucosa La insulina regula la glucosa. El páncreas es clave en…" at bounding box center [346, 244] width 547 height 411
copy div "El páncreas es clave en este proceso. La entrada de glucosa es vital. La regula…"
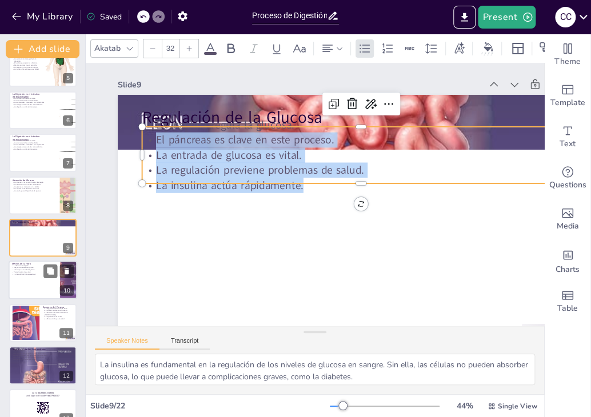
click at [45, 289] on div at bounding box center [43, 280] width 69 height 39
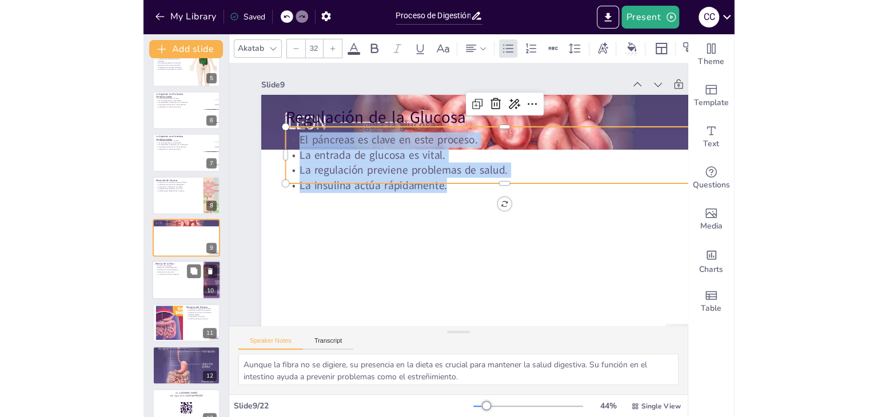
scroll to position [231, 0]
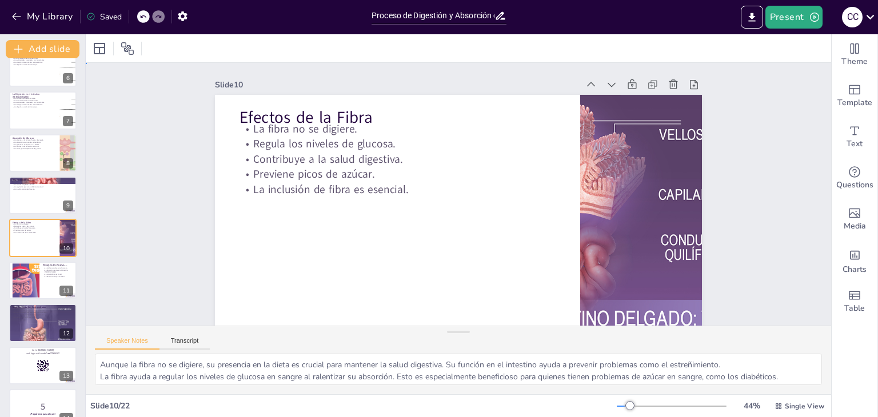
click at [747, 145] on div "Slide 1 Proceso de Digestión y Absorción de Carbohidratos Esta presentación int…" at bounding box center [445, 211] width 783 height 685
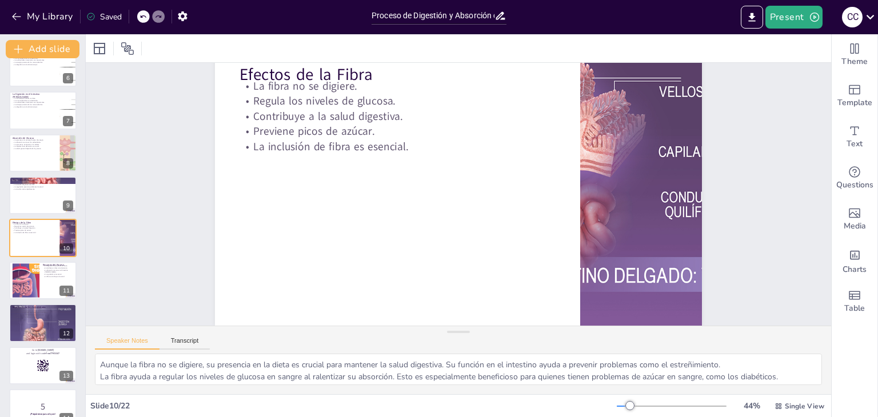
scroll to position [51, 0]
click at [23, 294] on div at bounding box center [26, 280] width 62 height 35
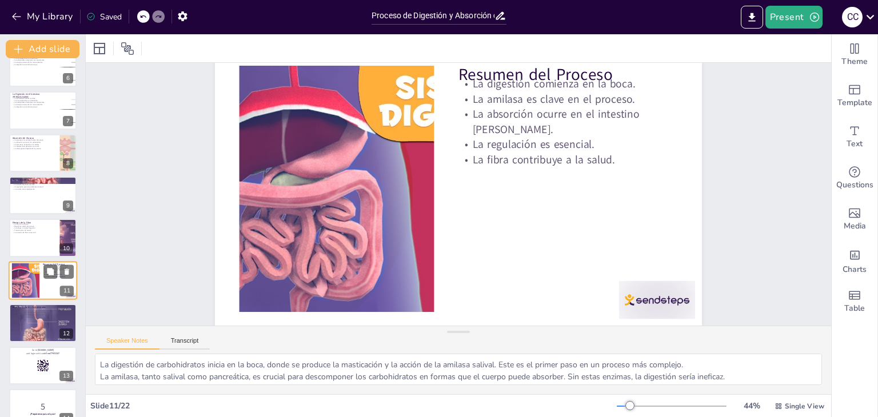
scroll to position [0, 0]
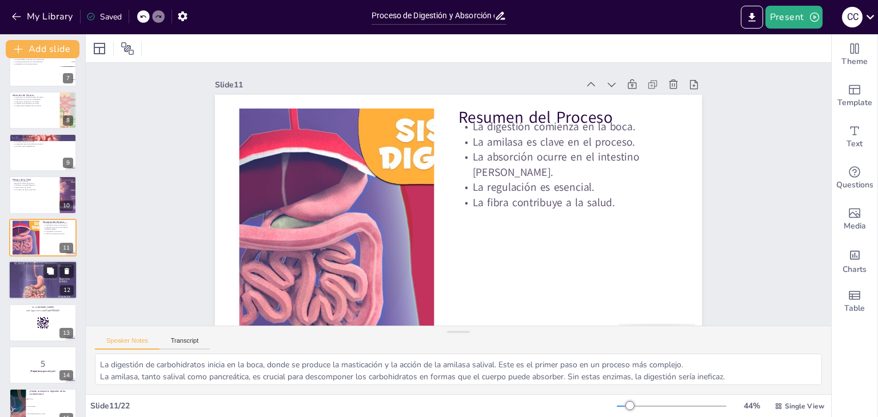
click at [30, 290] on div at bounding box center [43, 280] width 69 height 96
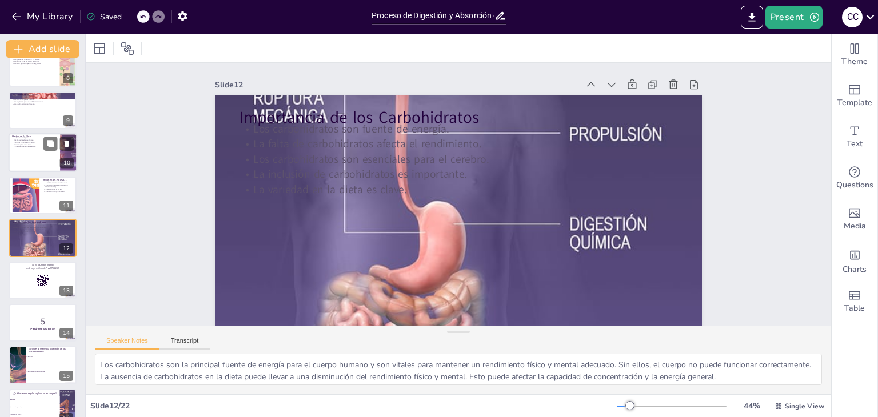
click at [38, 159] on div at bounding box center [43, 153] width 69 height 39
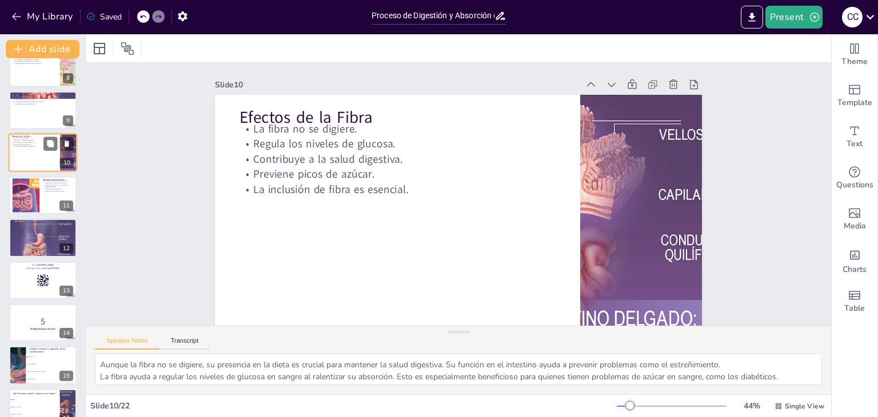
scroll to position [231, 0]
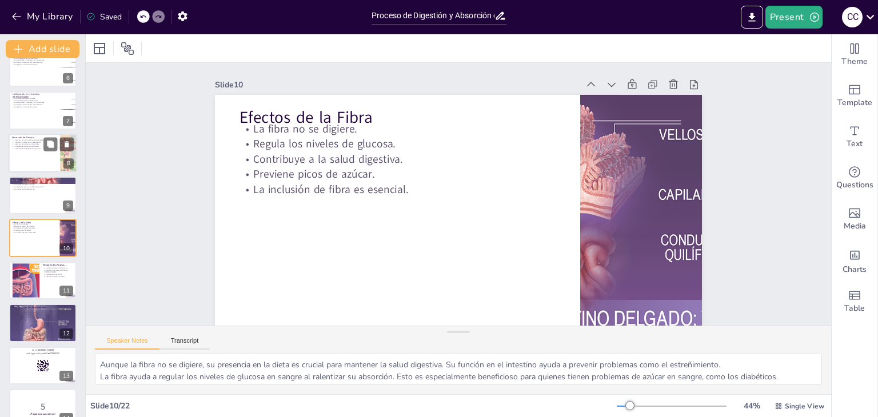
click at [34, 139] on p "La glucosa es la principal fuente de energía." at bounding box center [34, 140] width 45 height 2
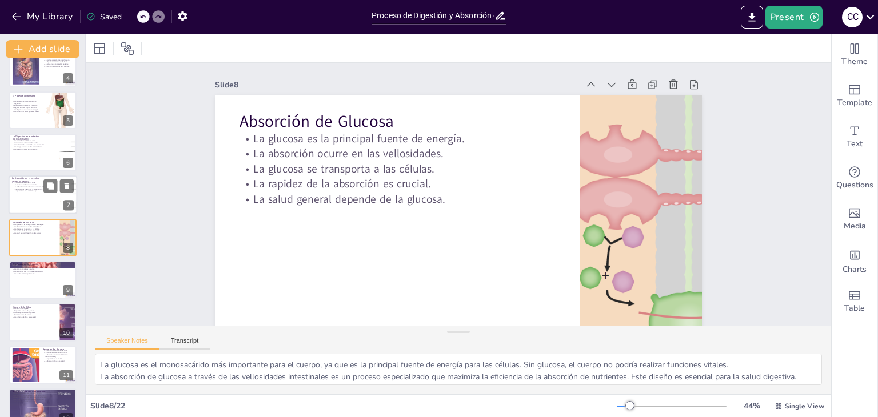
click at [34, 189] on p "La energía proviene de los monosacáridos." at bounding box center [34, 189] width 45 height 2
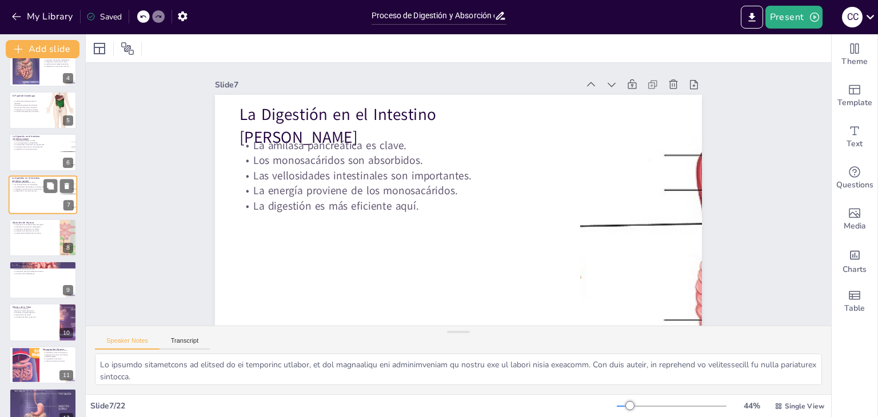
scroll to position [103, 0]
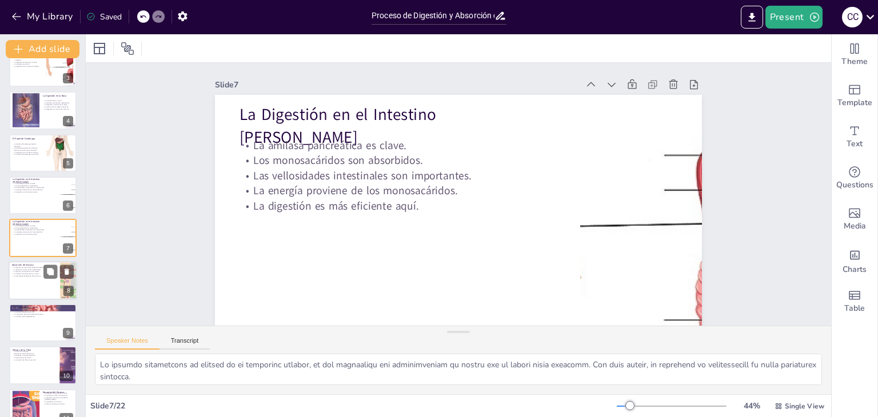
click at [34, 269] on p "La absorción ocurre en las vellosidades." at bounding box center [34, 270] width 45 height 2
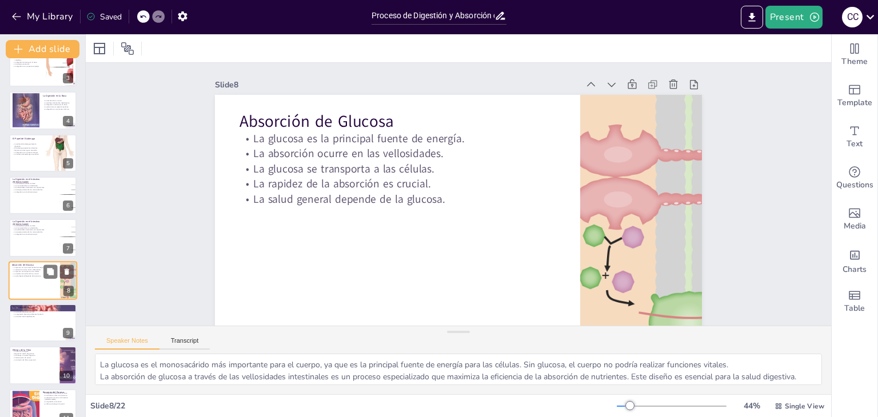
scroll to position [146, 0]
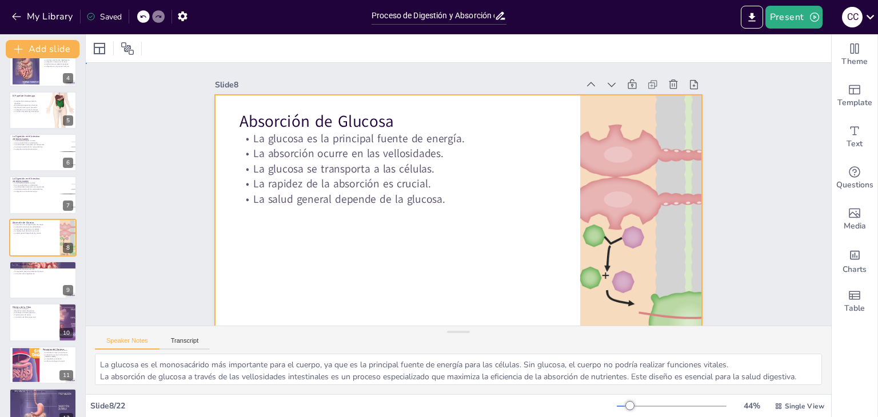
click at [478, 305] on div at bounding box center [424, 209] width 449 height 556
click at [162, 213] on div "Slide 1 Proceso de Digestión y Absorción de Carbohidratos Esta presentación int…" at bounding box center [440, 206] width 685 height 783
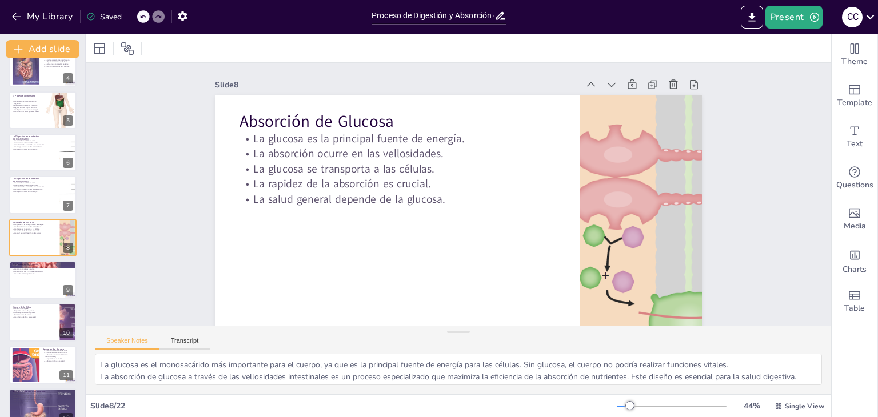
click at [41, 214] on div "Proceso de Digestión y Absorción de Carbohidratos Esta presentación interactiva…" at bounding box center [42, 386] width 85 height 930
click at [40, 206] on div at bounding box center [43, 195] width 69 height 39
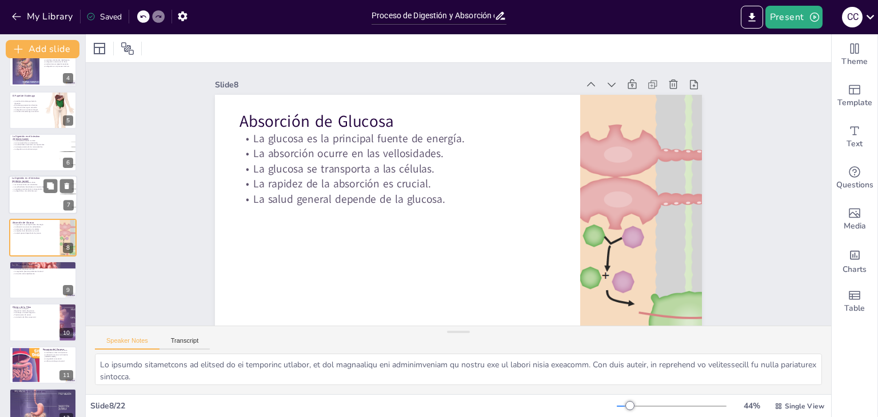
scroll to position [103, 0]
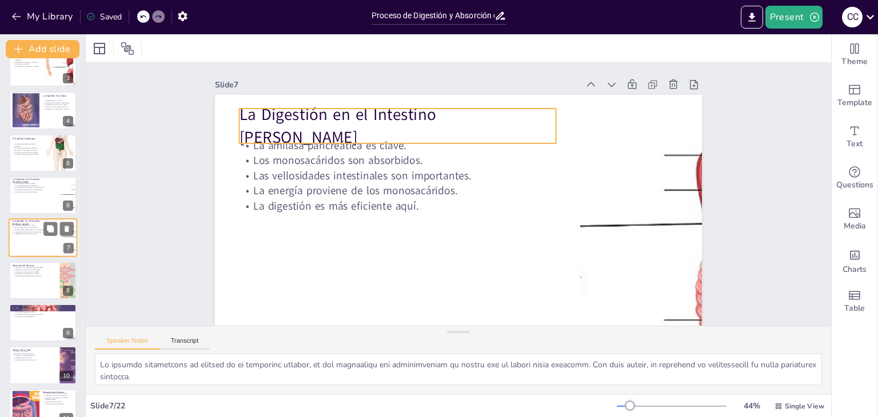
click at [41, 223] on p "La Digestión en el Intestino [PERSON_NAME]" at bounding box center [34, 223] width 45 height 6
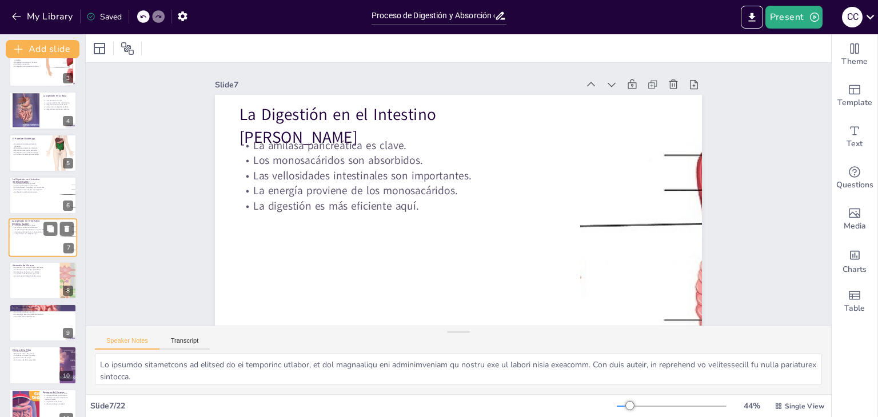
scroll to position [37, 0]
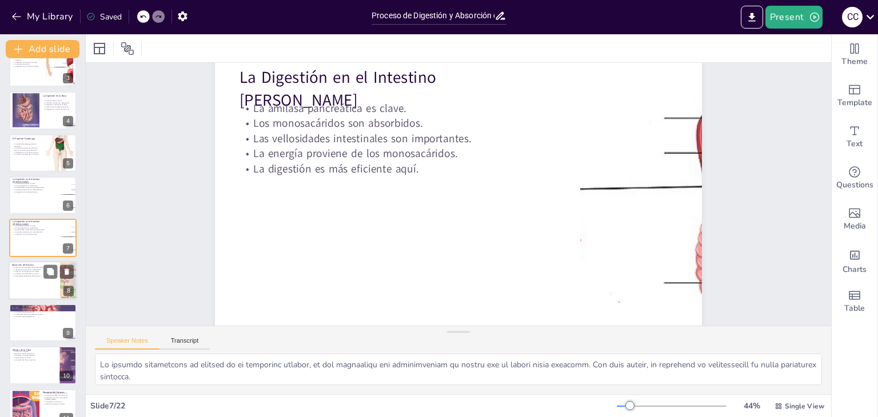
click at [26, 284] on div at bounding box center [43, 280] width 69 height 39
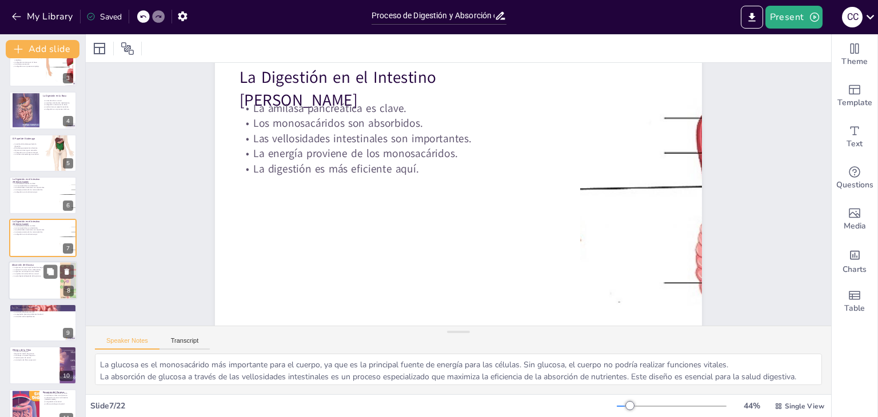
scroll to position [0, 0]
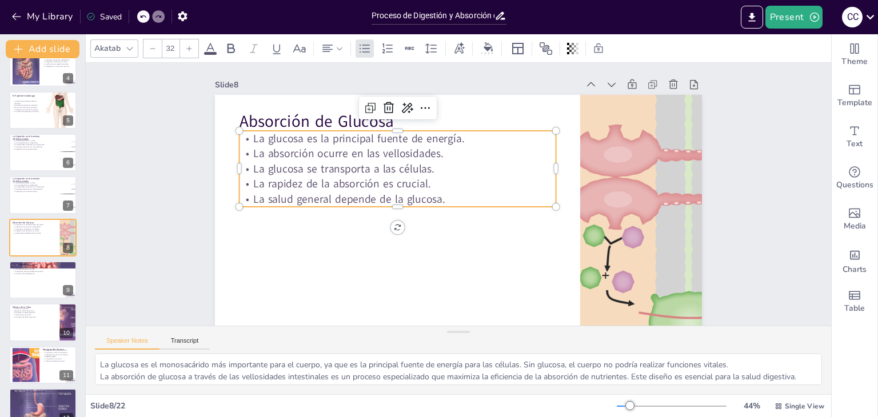
click at [335, 177] on p "La rapidez de la absorción es crucial." at bounding box center [415, 150] width 265 height 198
click at [412, 177] on p "La rapidez de la absorción es crucial." at bounding box center [497, 147] width 171 height 282
click at [378, 167] on span "La rapidez de la absorción es crucial." at bounding box center [421, 83] width 86 height 168
click at [475, 177] on span "La rapidez de la absorción es crucial." at bounding box center [526, 98] width 102 height 161
click at [473, 176] on span "La rapidez de la absorción es crucial." at bounding box center [516, 92] width 86 height 168
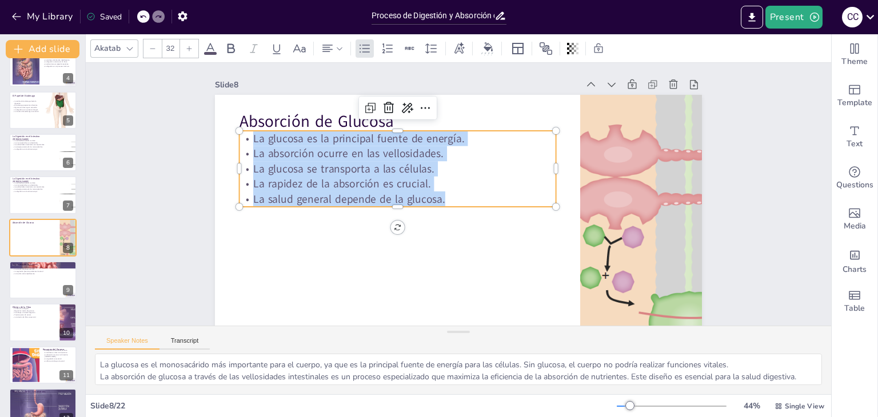
drag, startPoint x: 443, startPoint y: 199, endPoint x: 238, endPoint y: 133, distance: 216.1
click at [342, 133] on div "La glucosa es la principal fuente de energía. La absorción ocurre en las vellos…" at bounding box center [492, 250] width 301 height 247
copy div "La glucosa es la principal fuente de energía. La absorción ocurre en las vellos…"
